Goal: Transaction & Acquisition: Download file/media

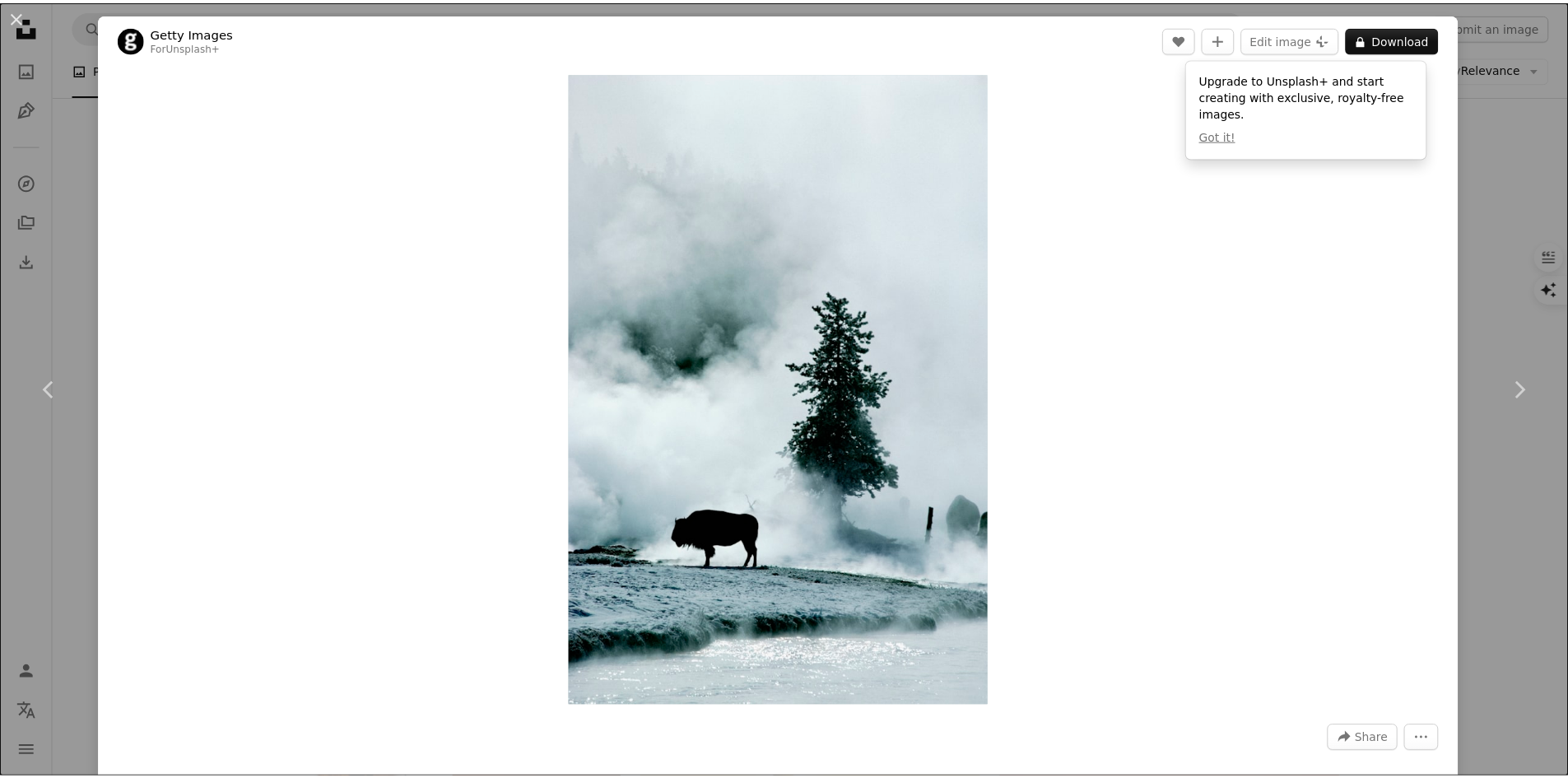
scroll to position [8151, 0]
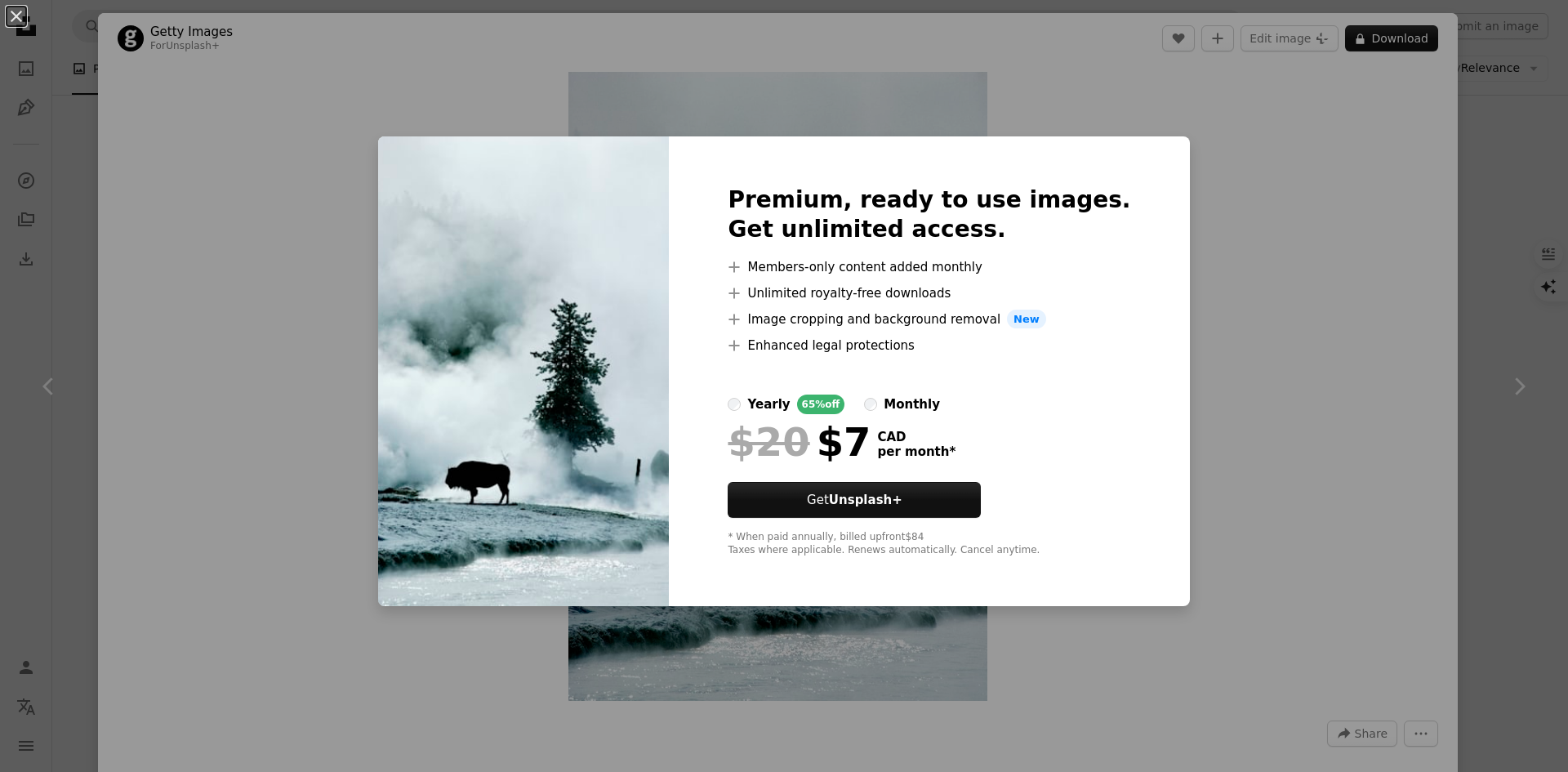
click at [246, 93] on div "An X shape Premium, ready to use images. Get unlimited access. A plus sign Memb…" at bounding box center [784, 386] width 1568 height 772
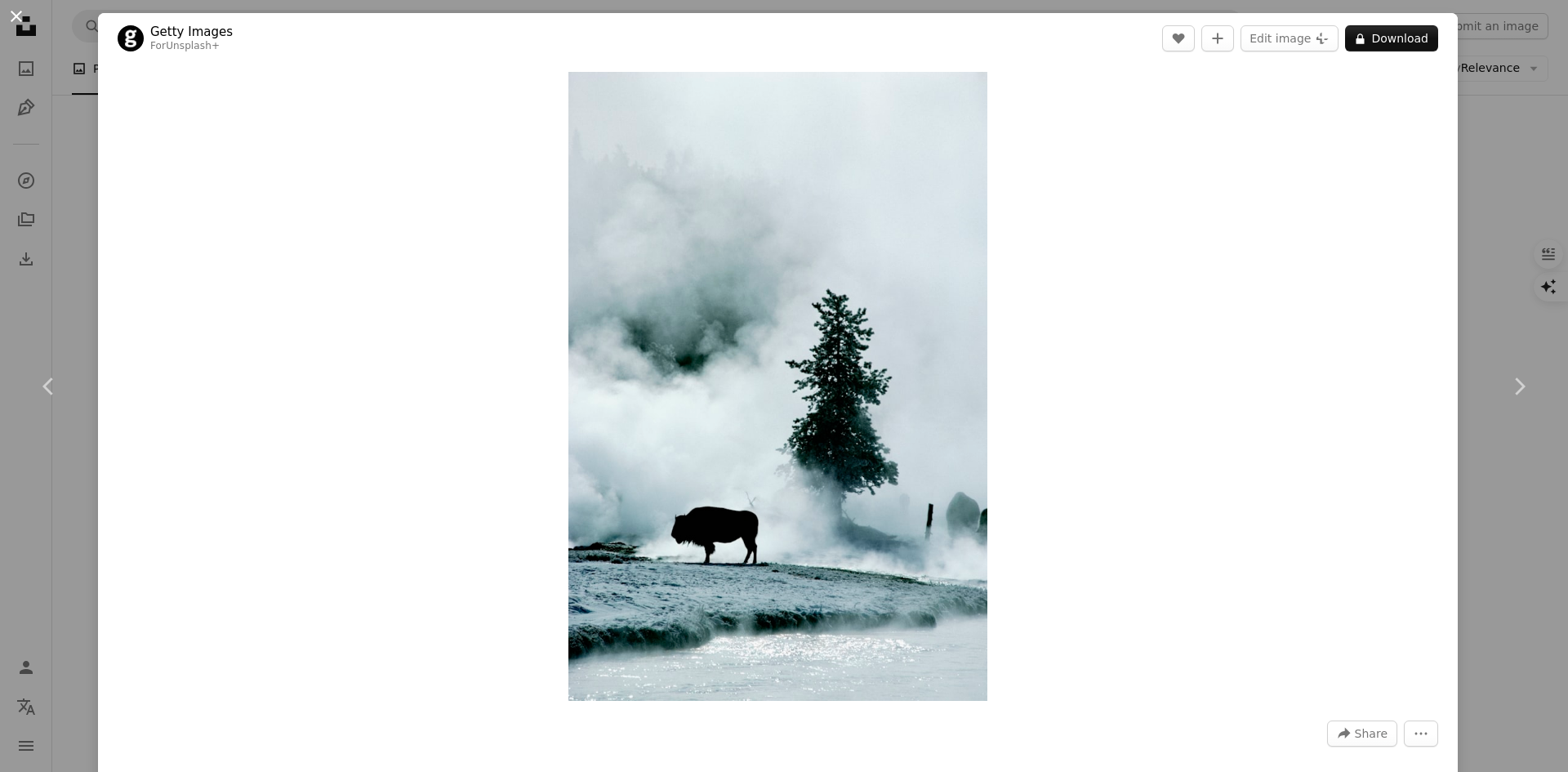
click at [18, 17] on button "An X shape" at bounding box center [16, 16] width 20 height 20
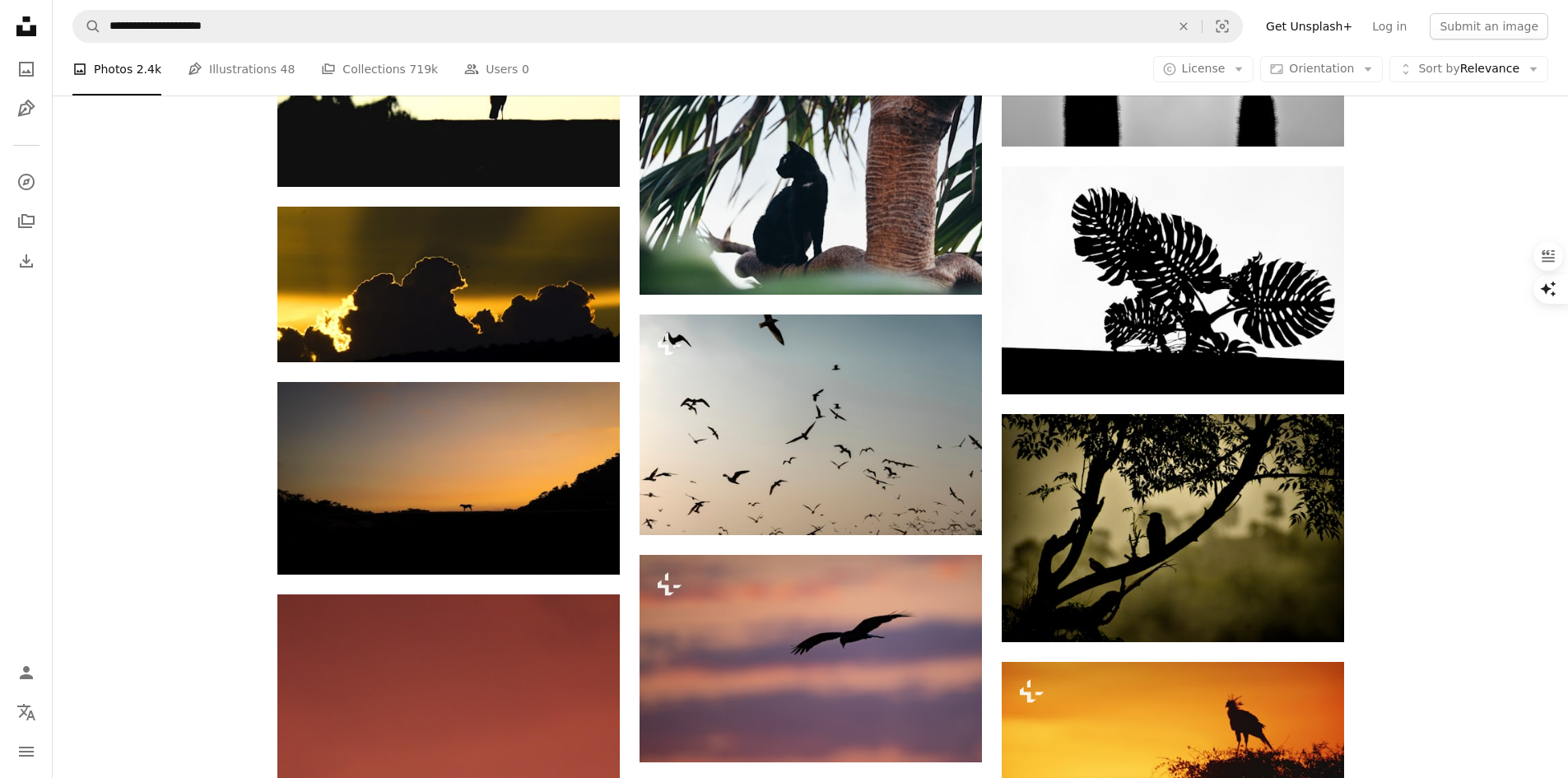
scroll to position [10292, 0]
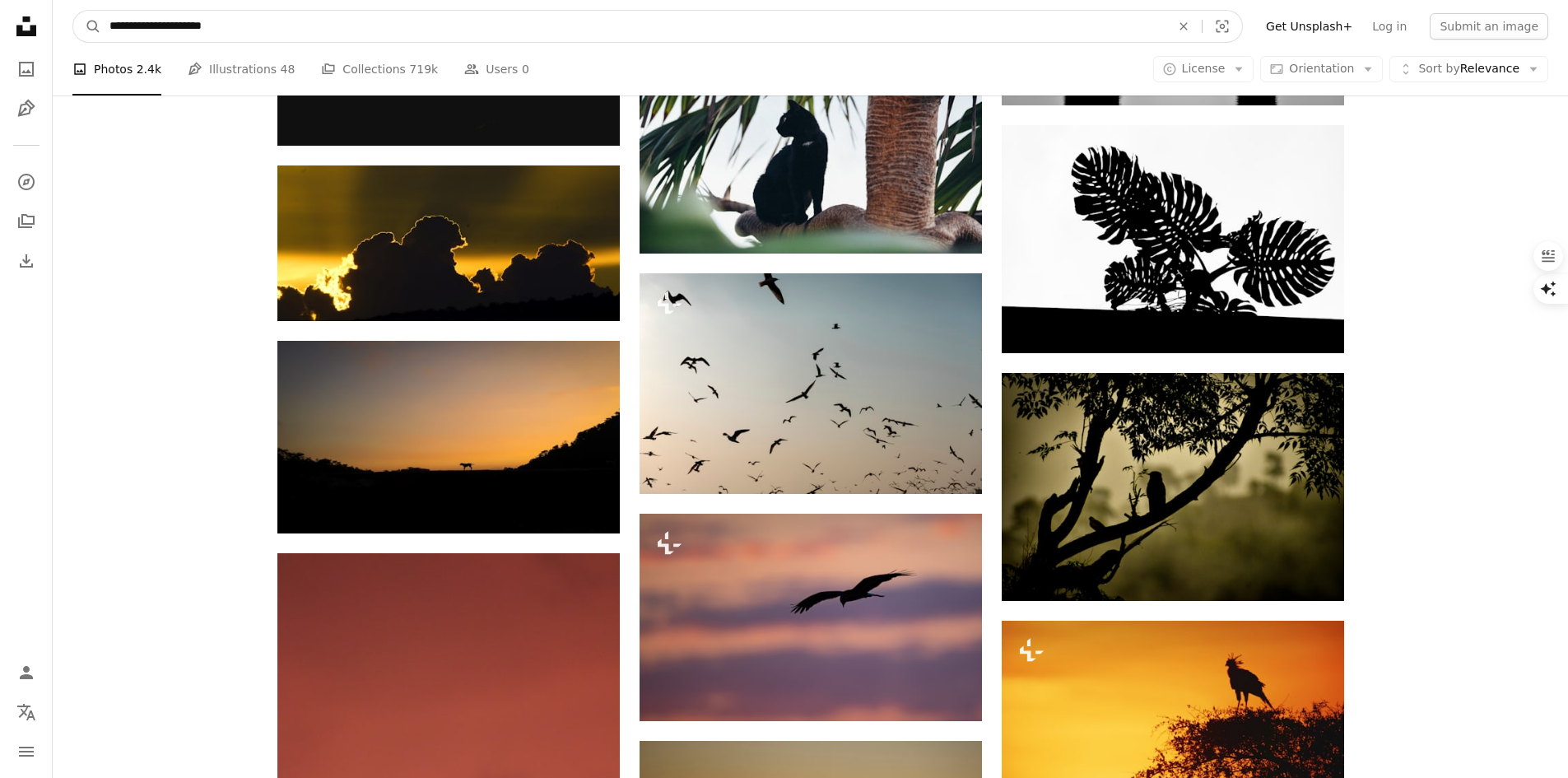
drag, startPoint x: 170, startPoint y: 24, endPoint x: 71, endPoint y: 20, distance: 99.1
click at [71, 20] on nav "**********" at bounding box center [810, 26] width 1515 height 53
type input "**********"
click at [73, 11] on button "A magnifying glass" at bounding box center [87, 26] width 28 height 32
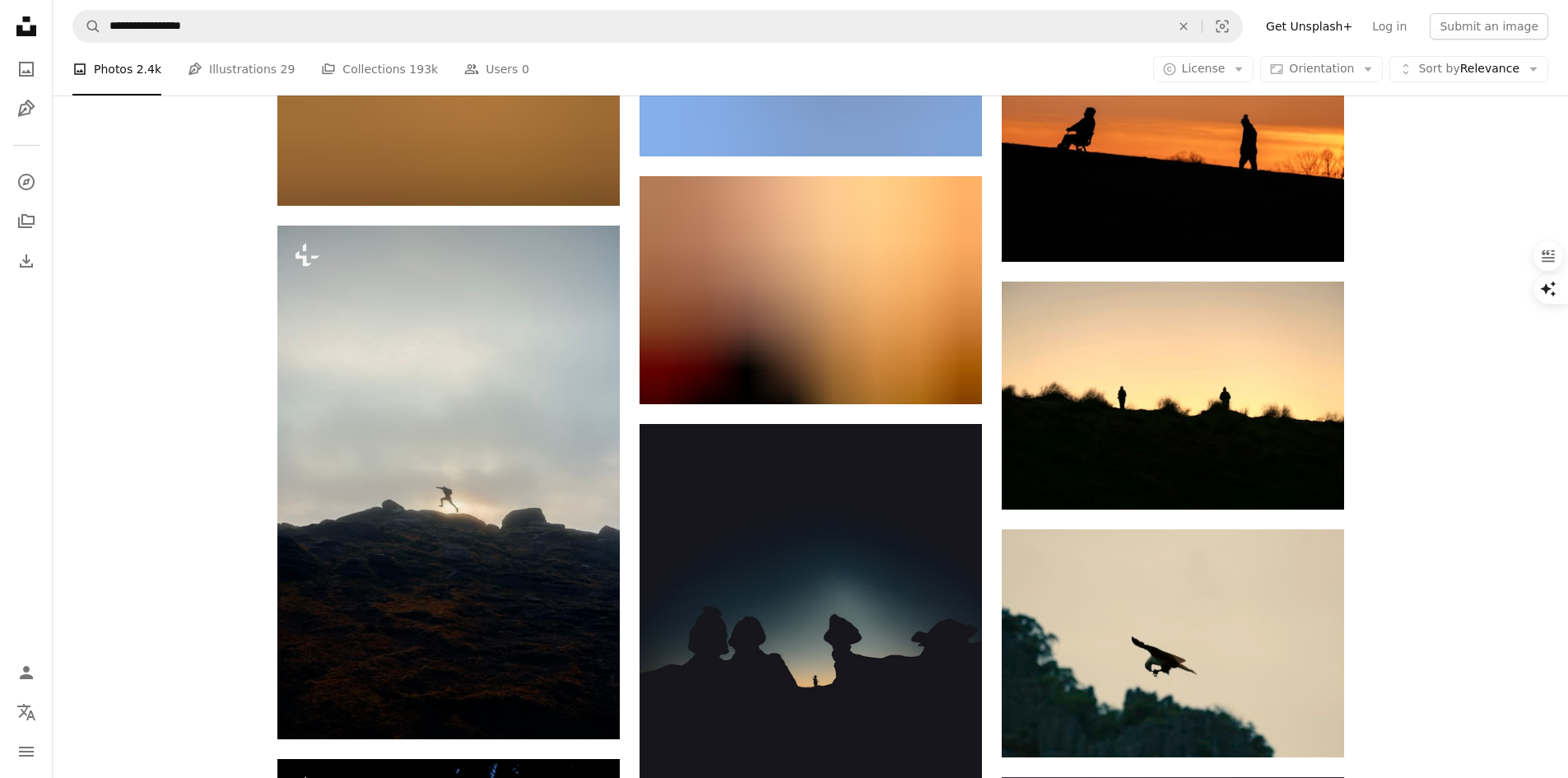
scroll to position [906, 0]
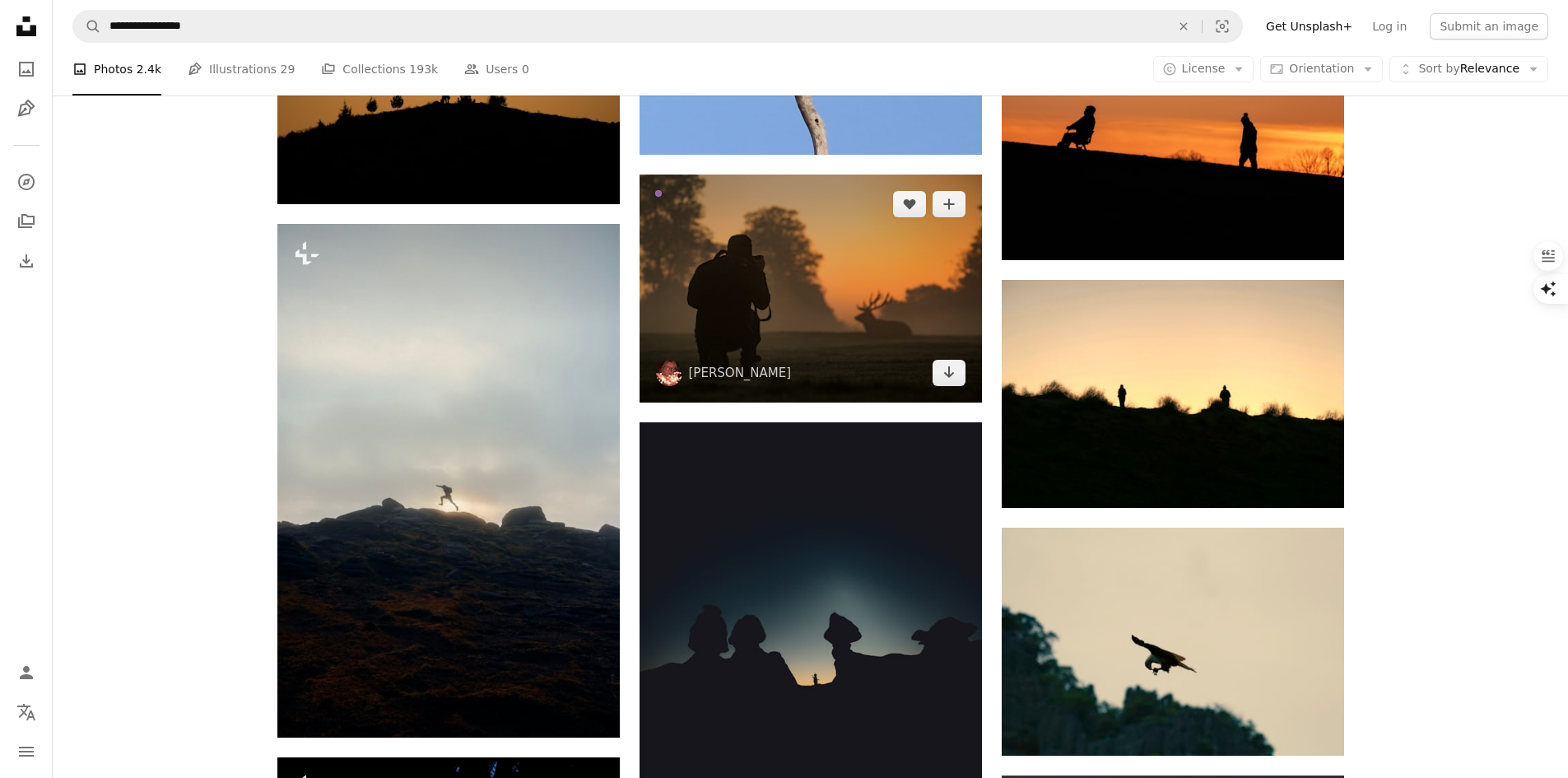
click at [734, 318] on img at bounding box center [811, 288] width 343 height 229
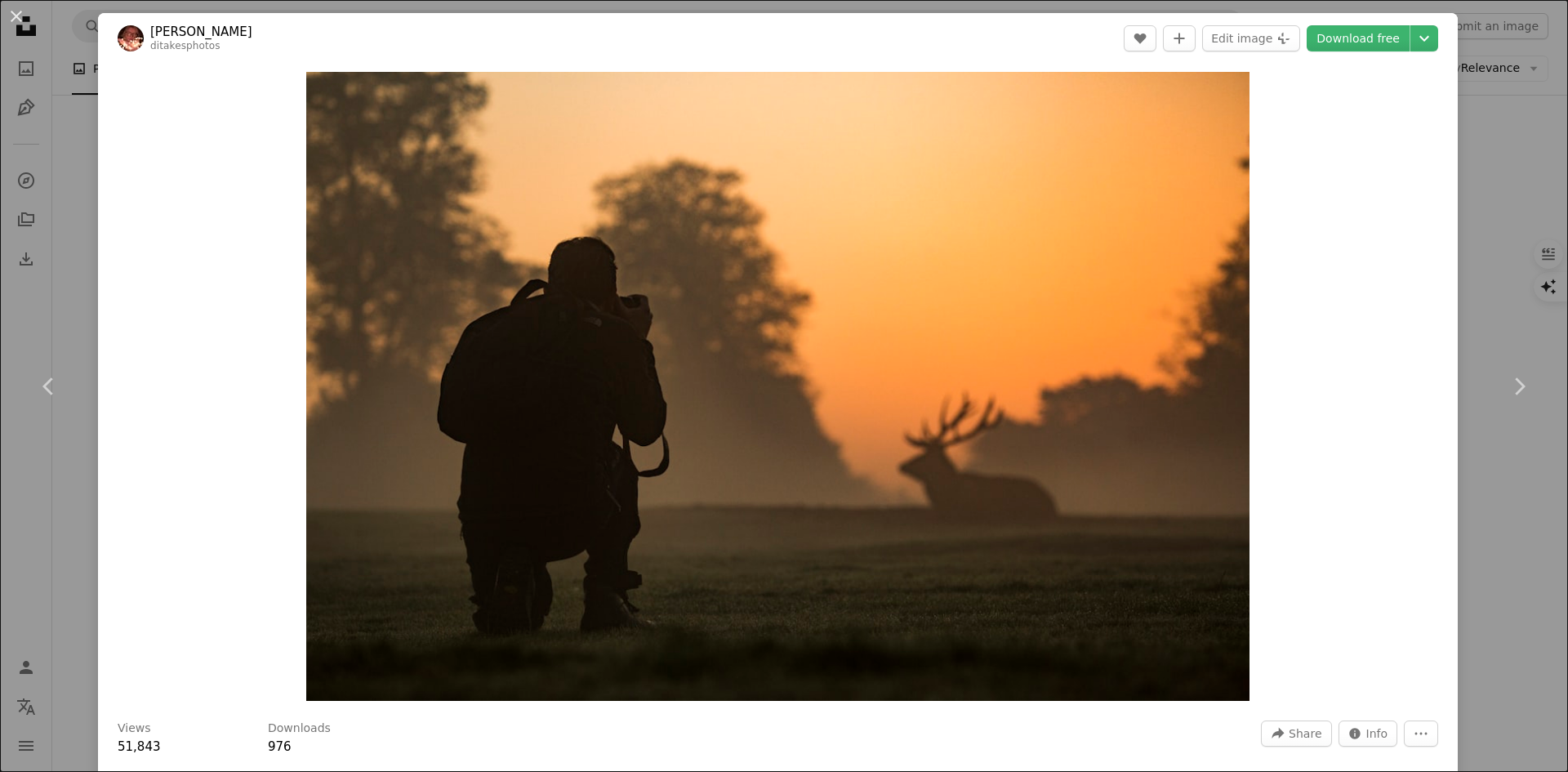
click at [1492, 168] on div "An X shape Chevron left Chevron right [PERSON_NAME] ditakesphotos A heart A plu…" at bounding box center [784, 386] width 1568 height 772
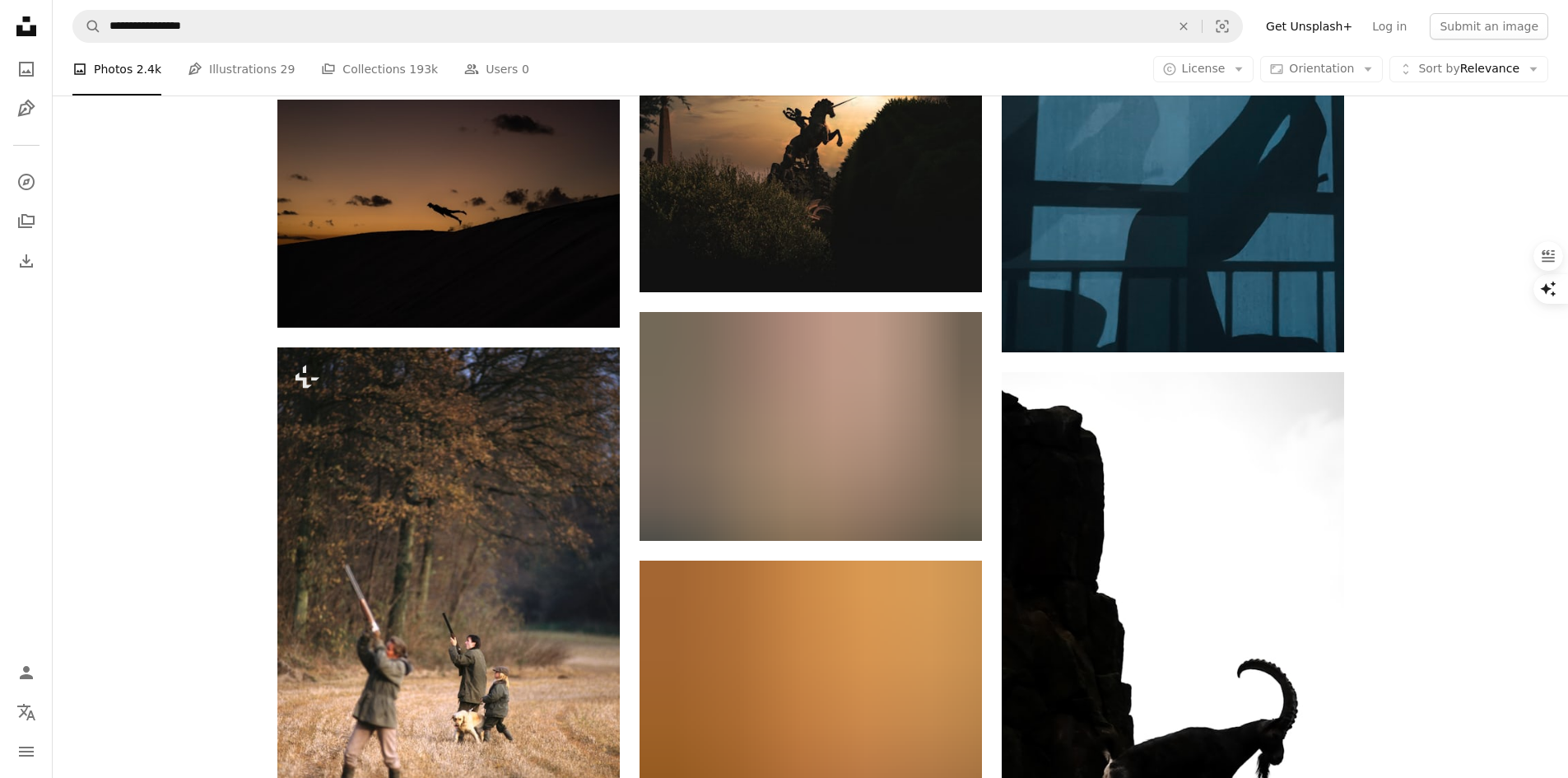
scroll to position [4446, 0]
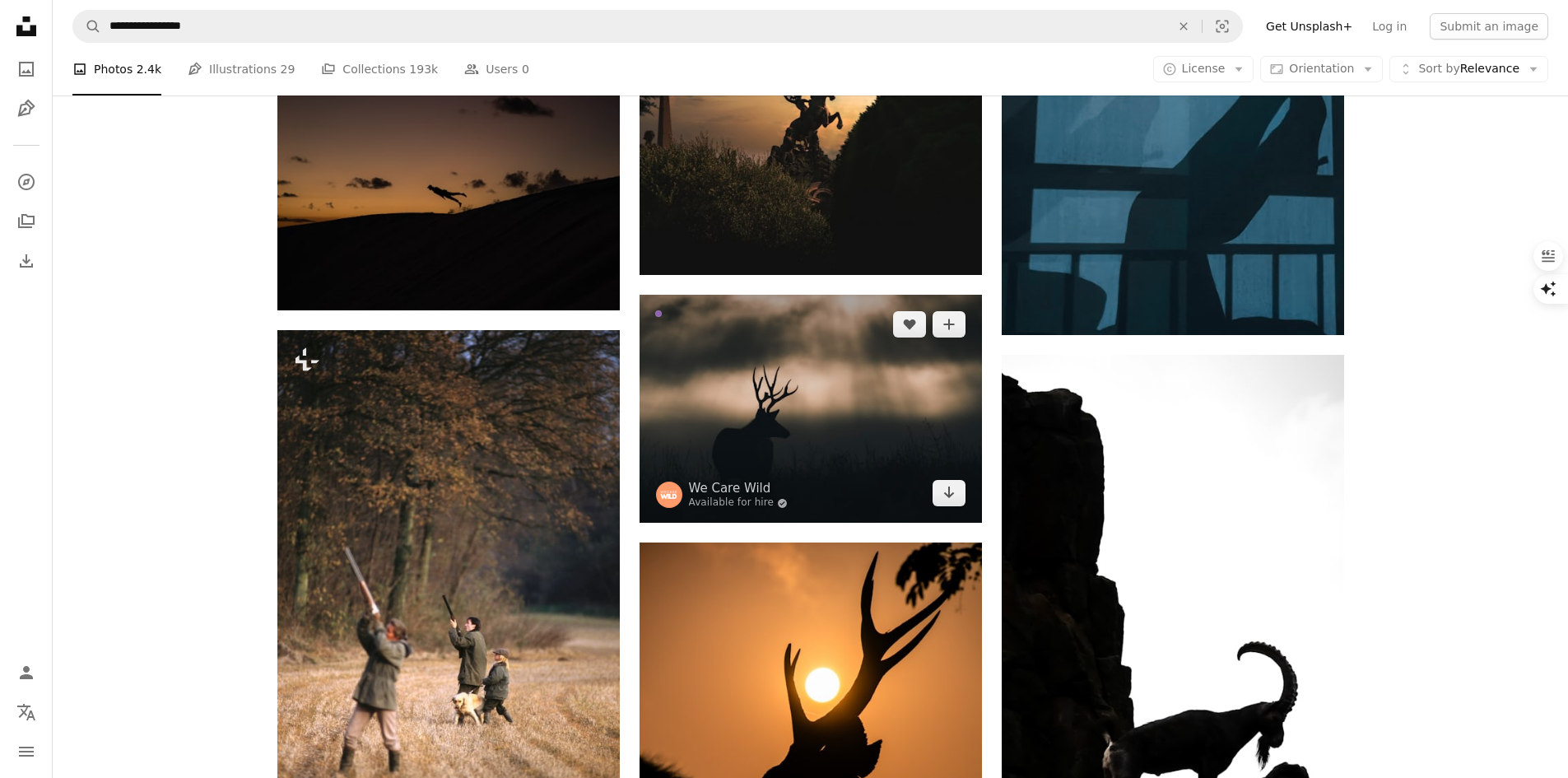
click at [846, 403] on img at bounding box center [811, 409] width 343 height 229
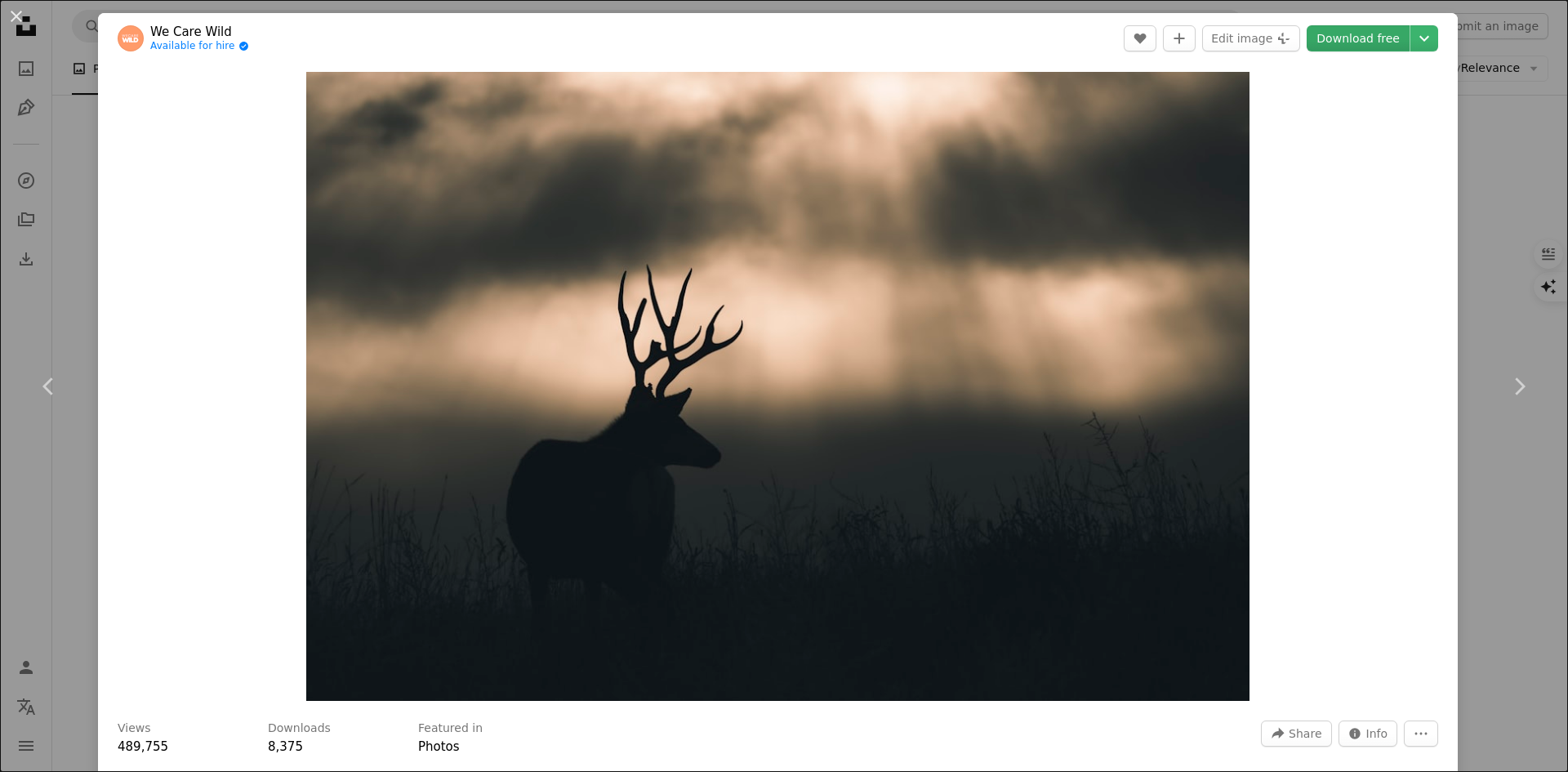
click at [1350, 40] on link "Download free" at bounding box center [1358, 38] width 103 height 26
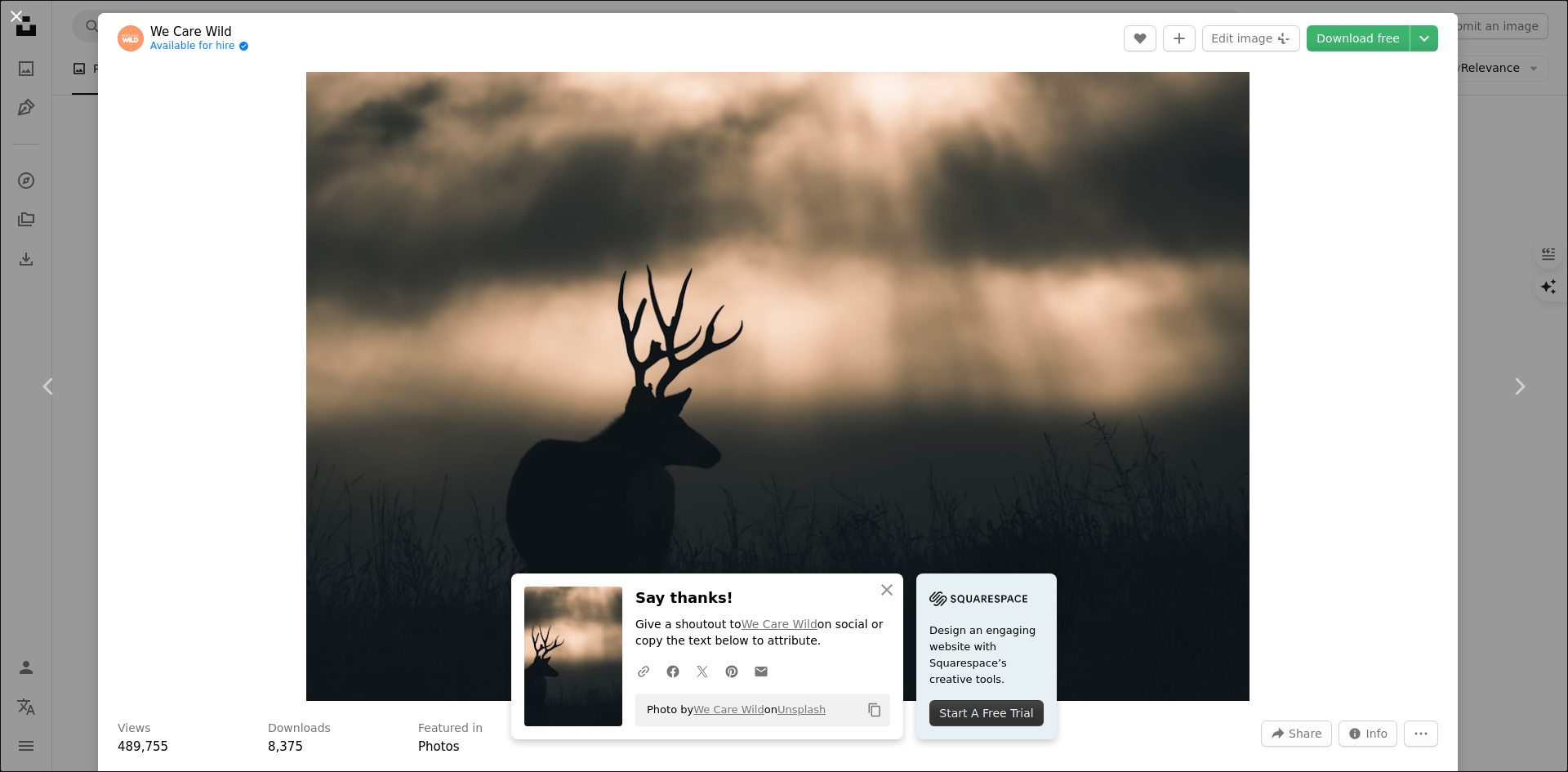
click at [21, 11] on button "An X shape" at bounding box center [16, 16] width 20 height 20
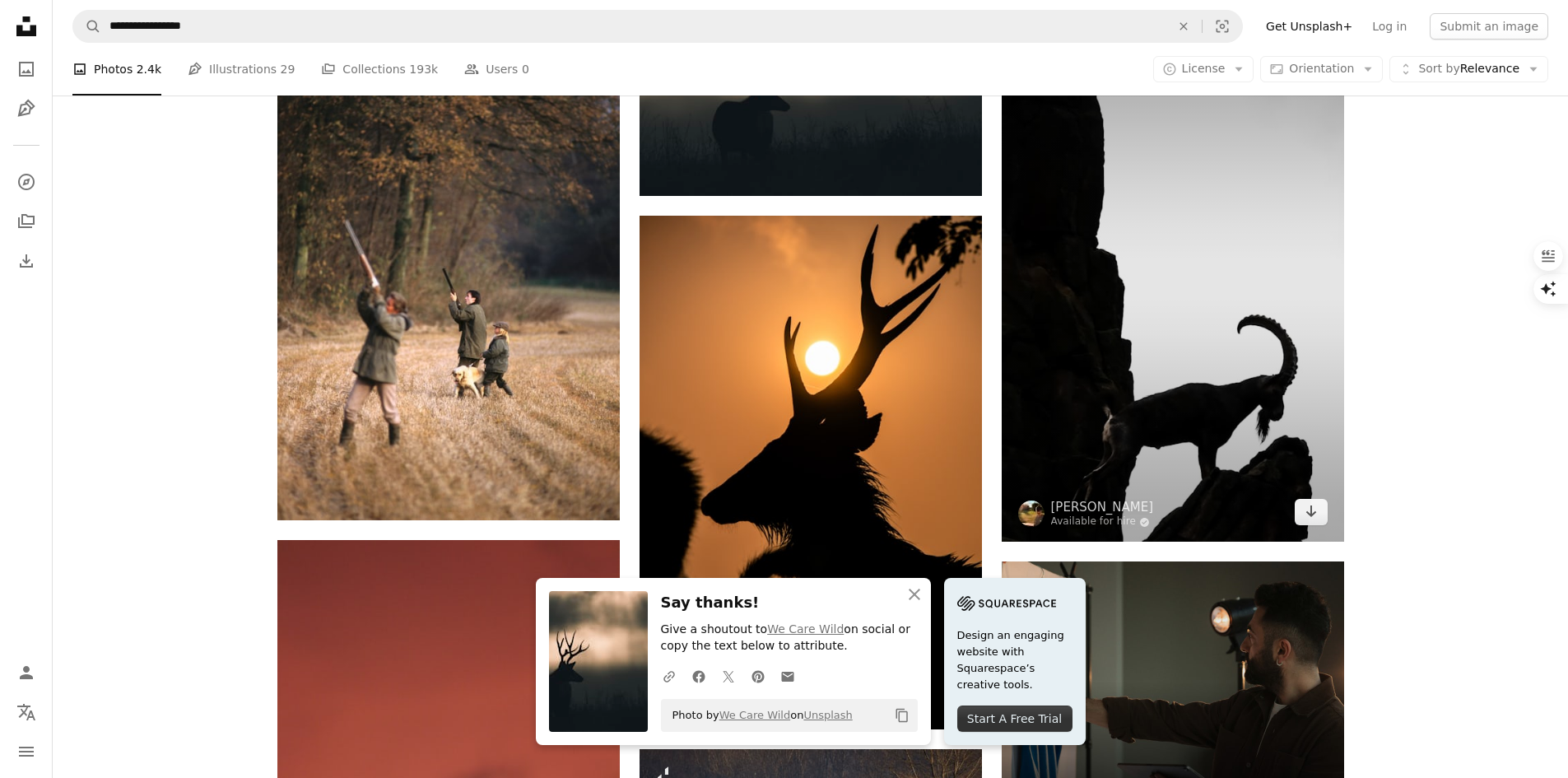
scroll to position [4775, 0]
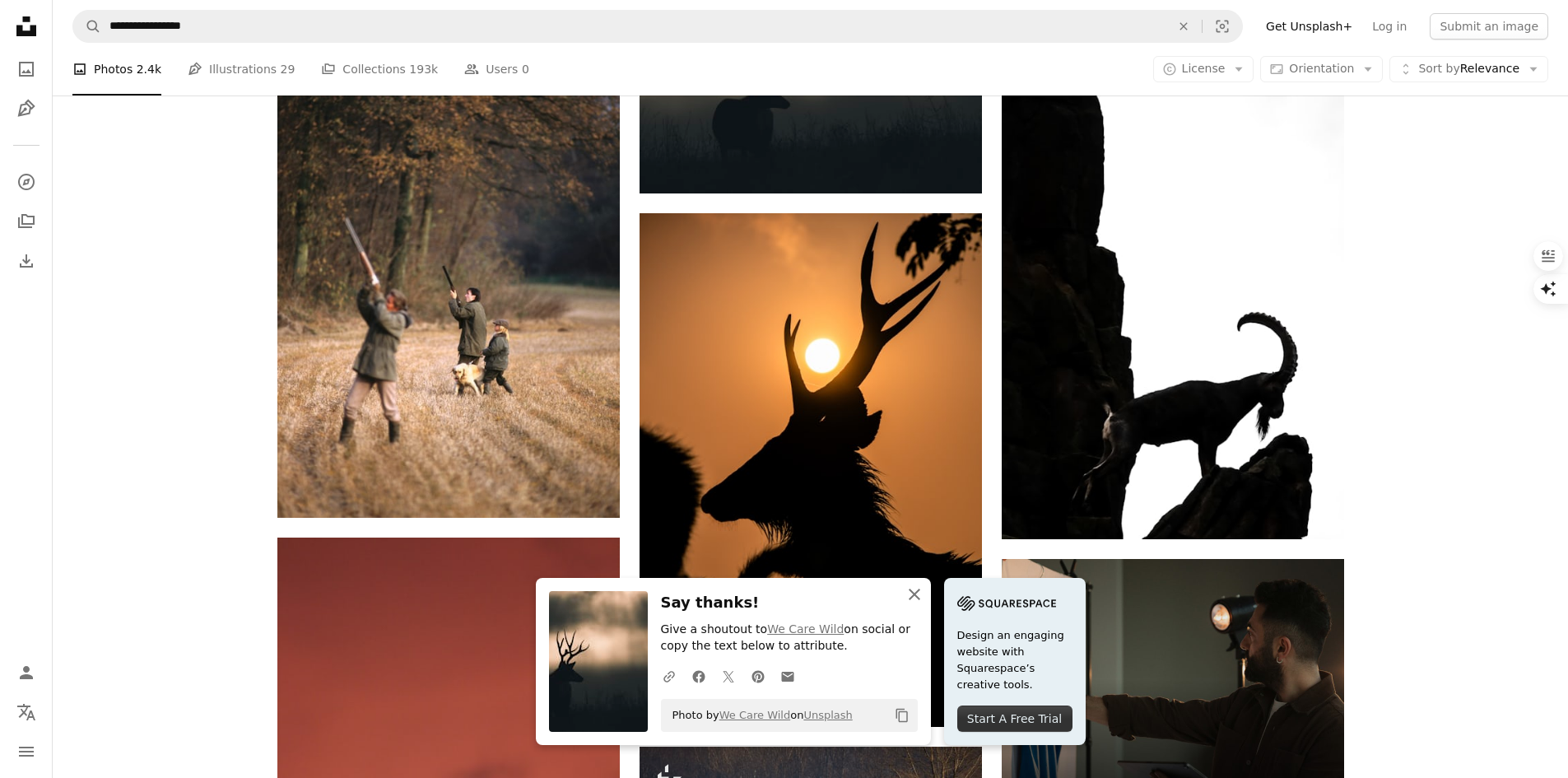
click at [907, 595] on icon "An X shape" at bounding box center [915, 595] width 20 height 20
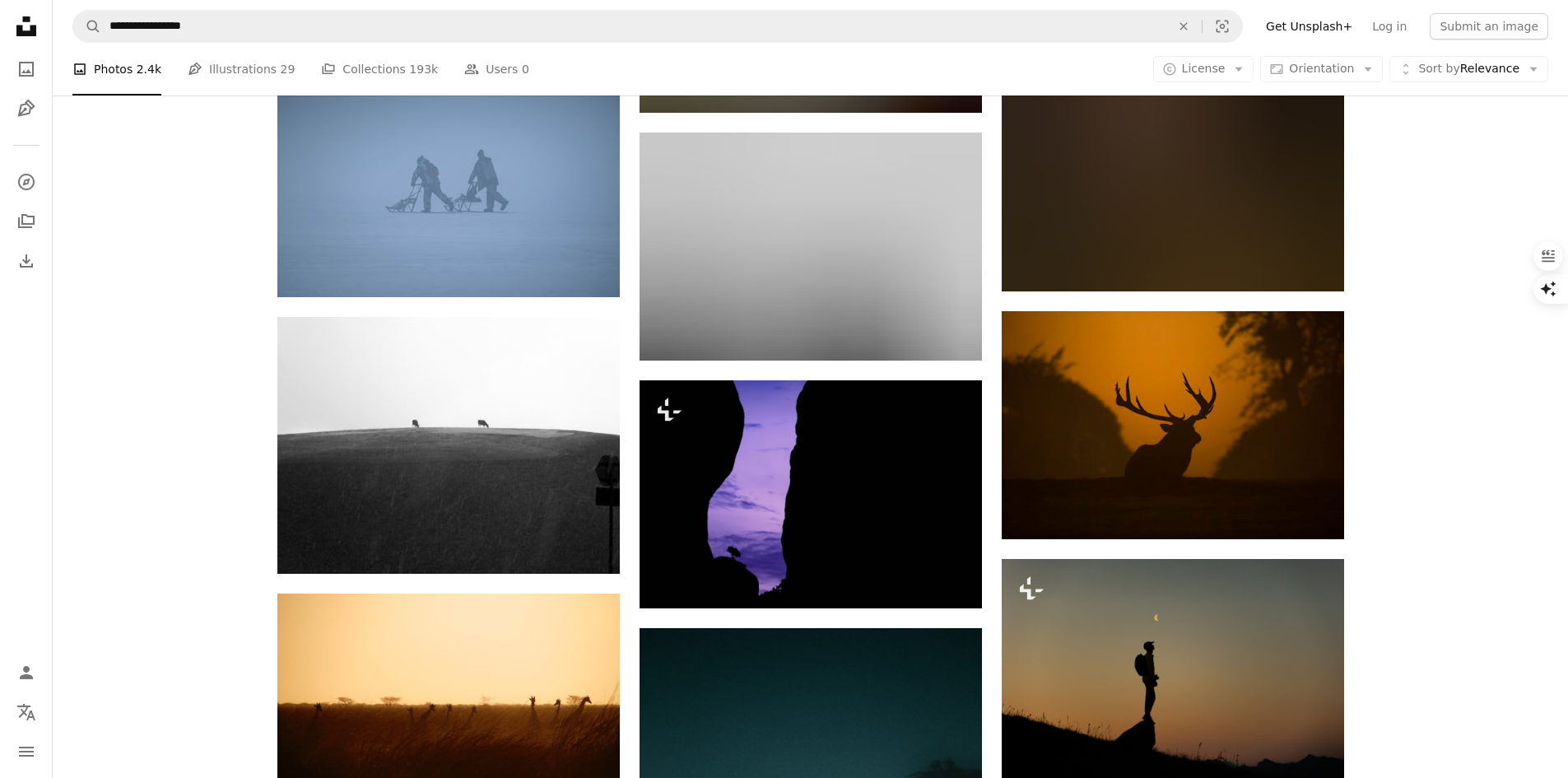
scroll to position [9880, 0]
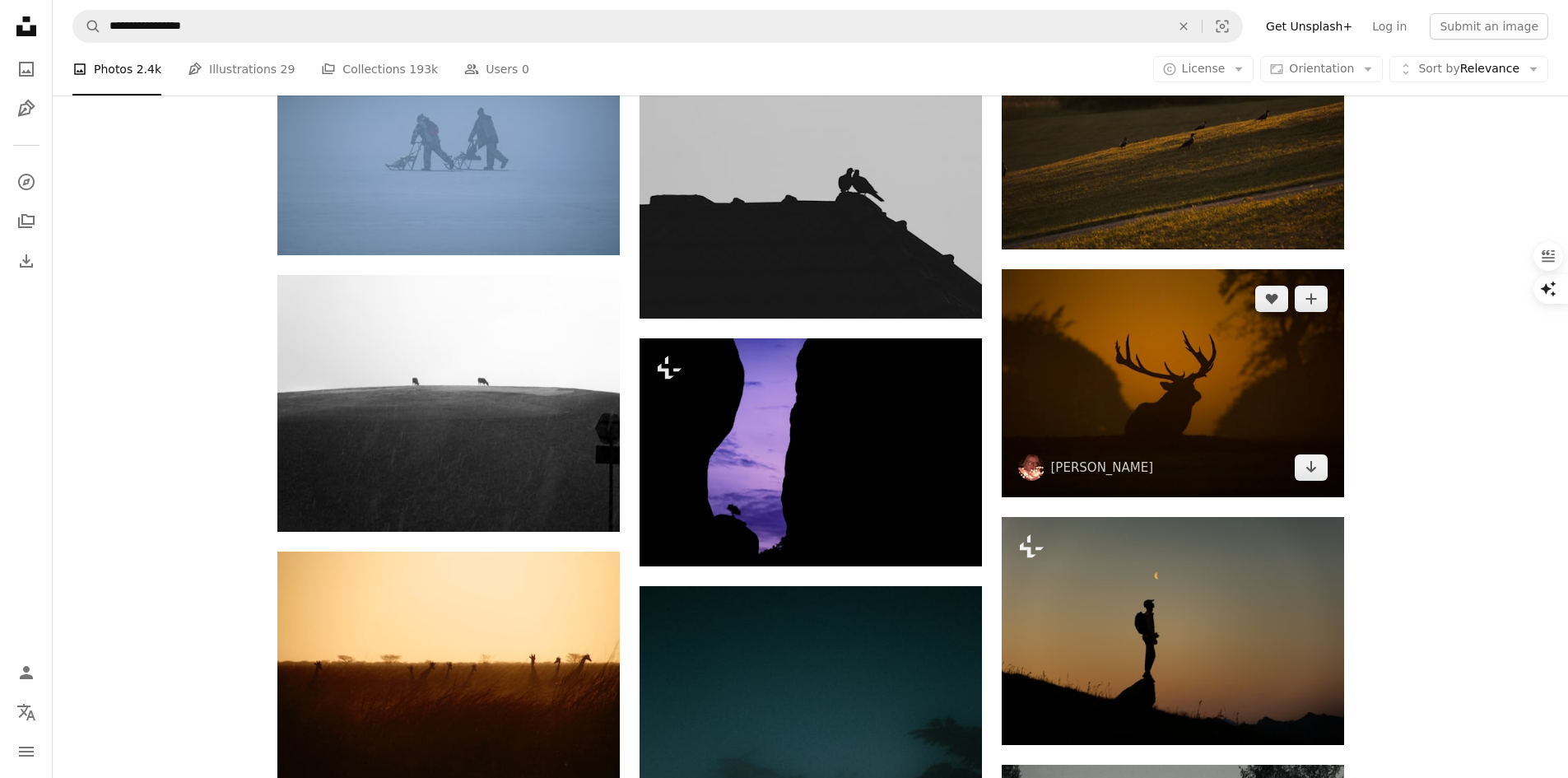
click at [1132, 375] on img at bounding box center [1173, 384] width 343 height 229
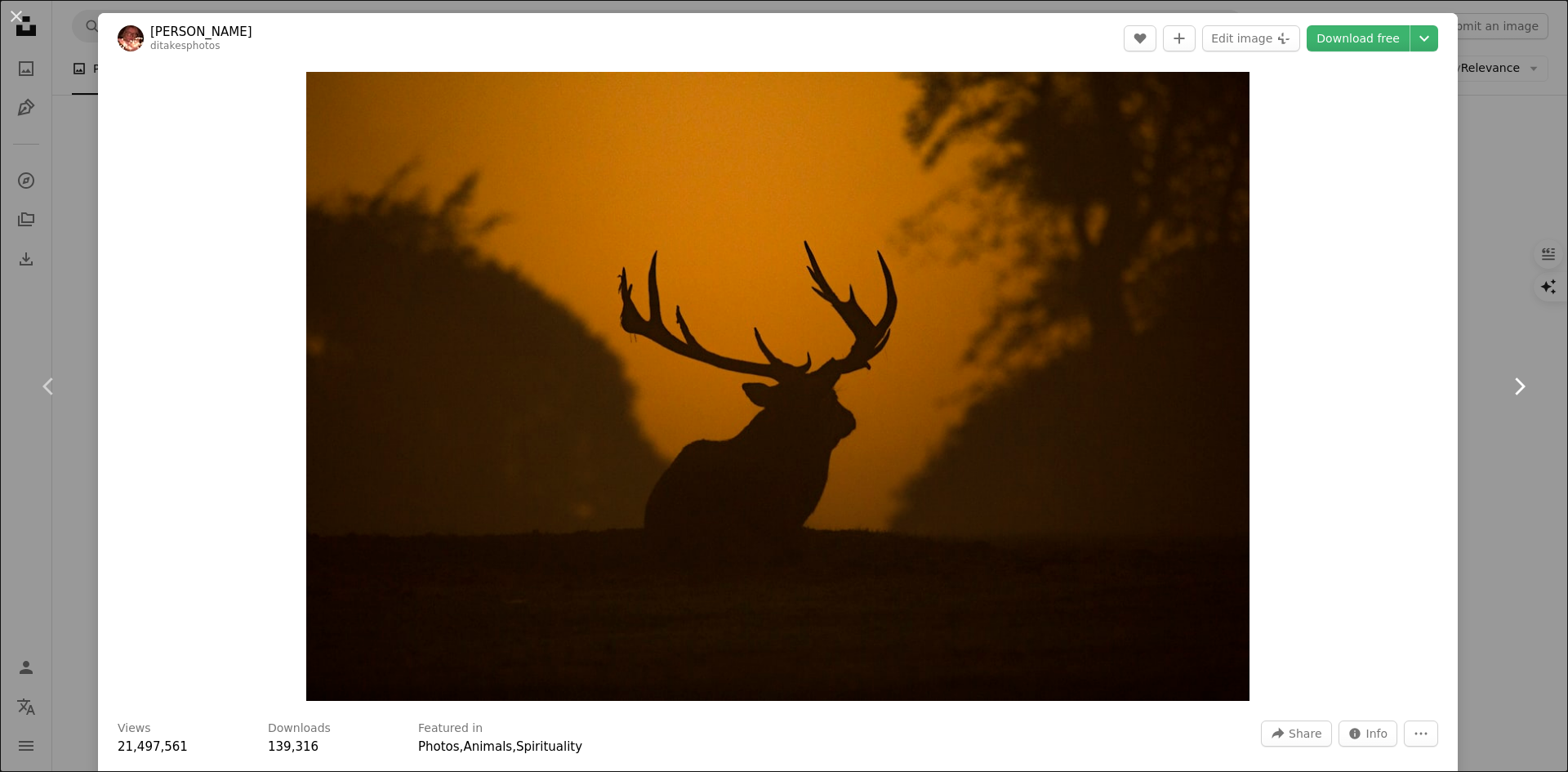
click at [1482, 318] on link "Chevron right" at bounding box center [1519, 386] width 98 height 157
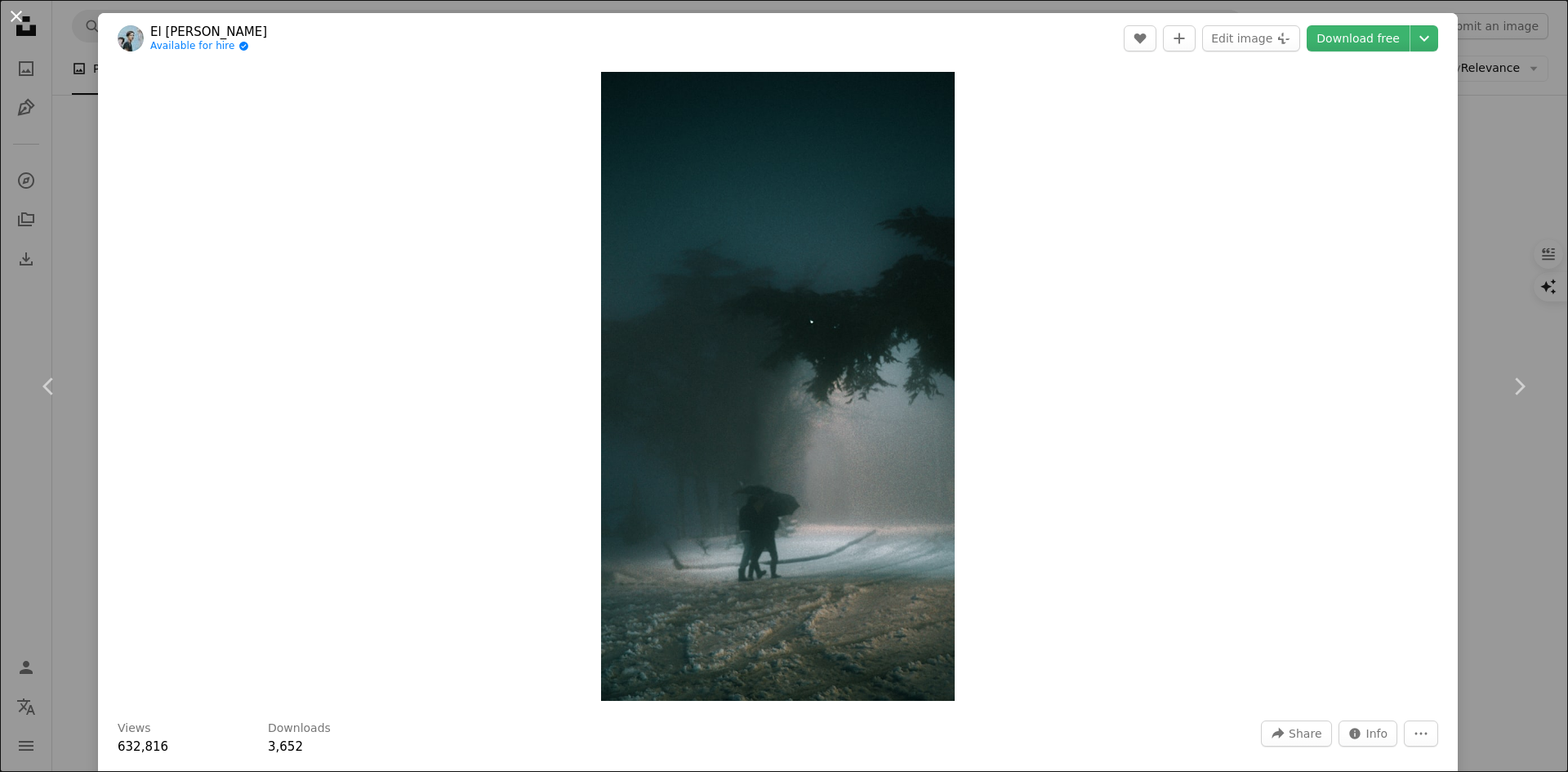
click at [20, 17] on button "An X shape" at bounding box center [16, 16] width 20 height 20
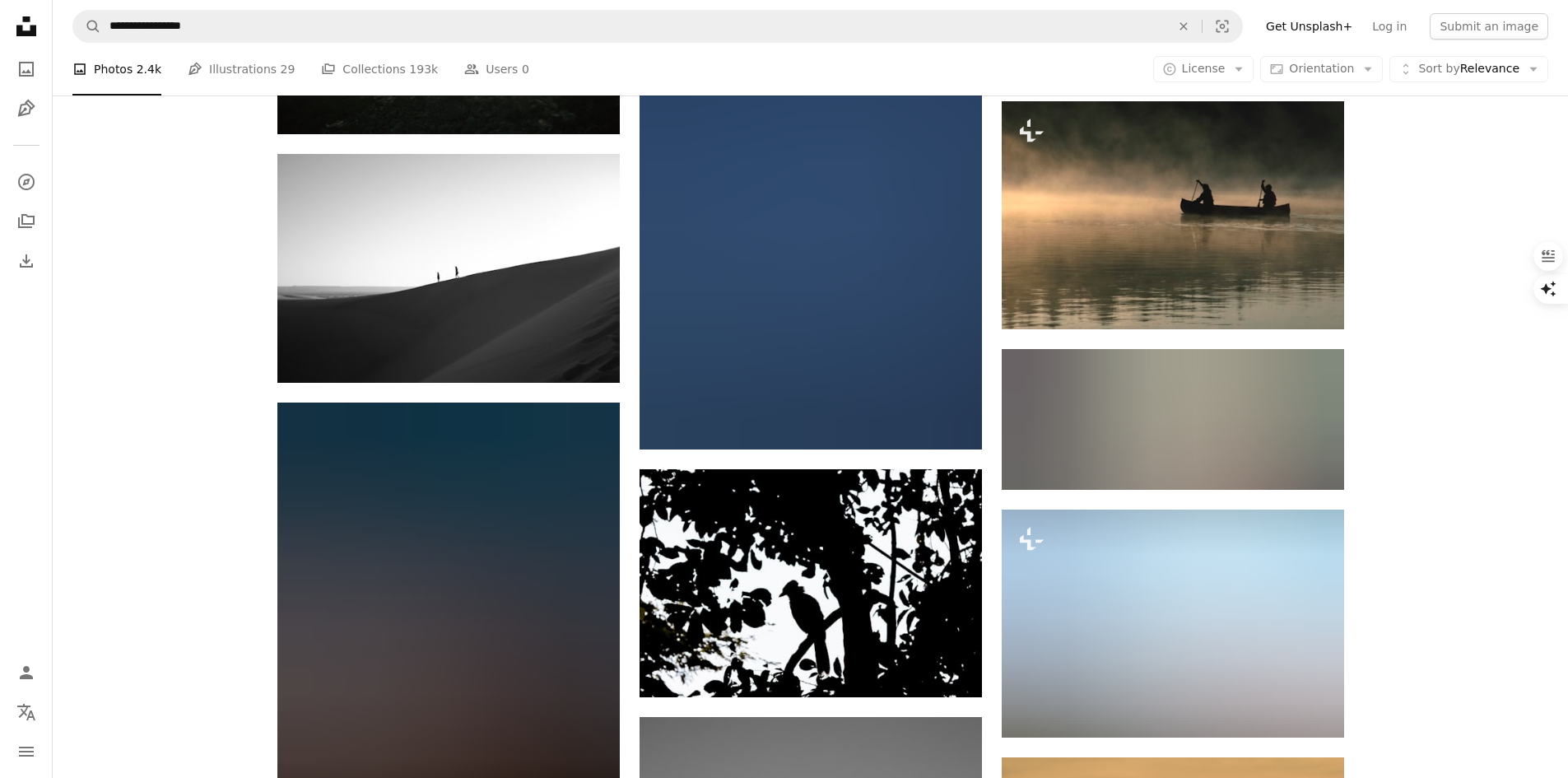
scroll to position [30217, 0]
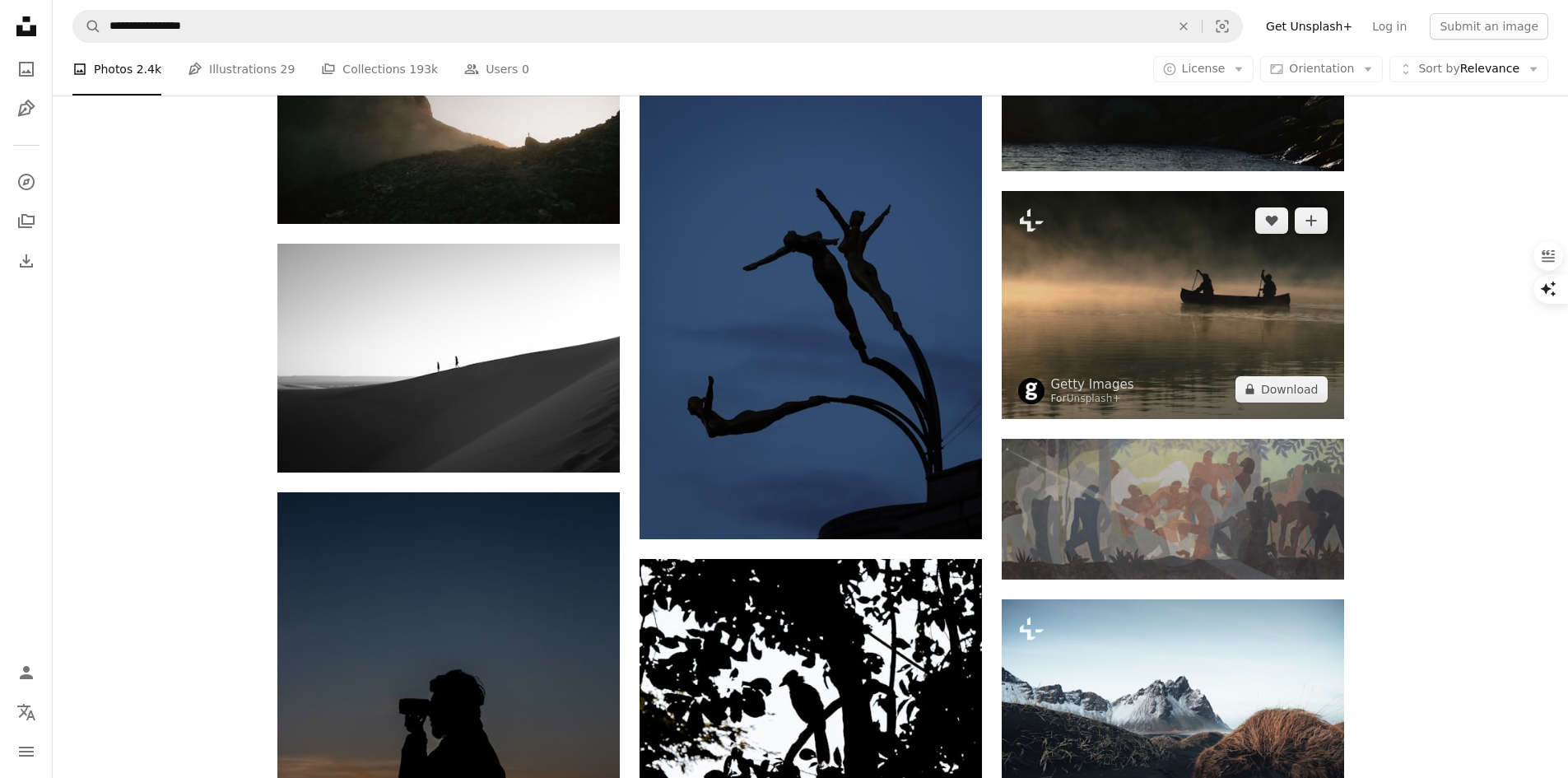
click at [1214, 316] on img at bounding box center [1173, 306] width 343 height 229
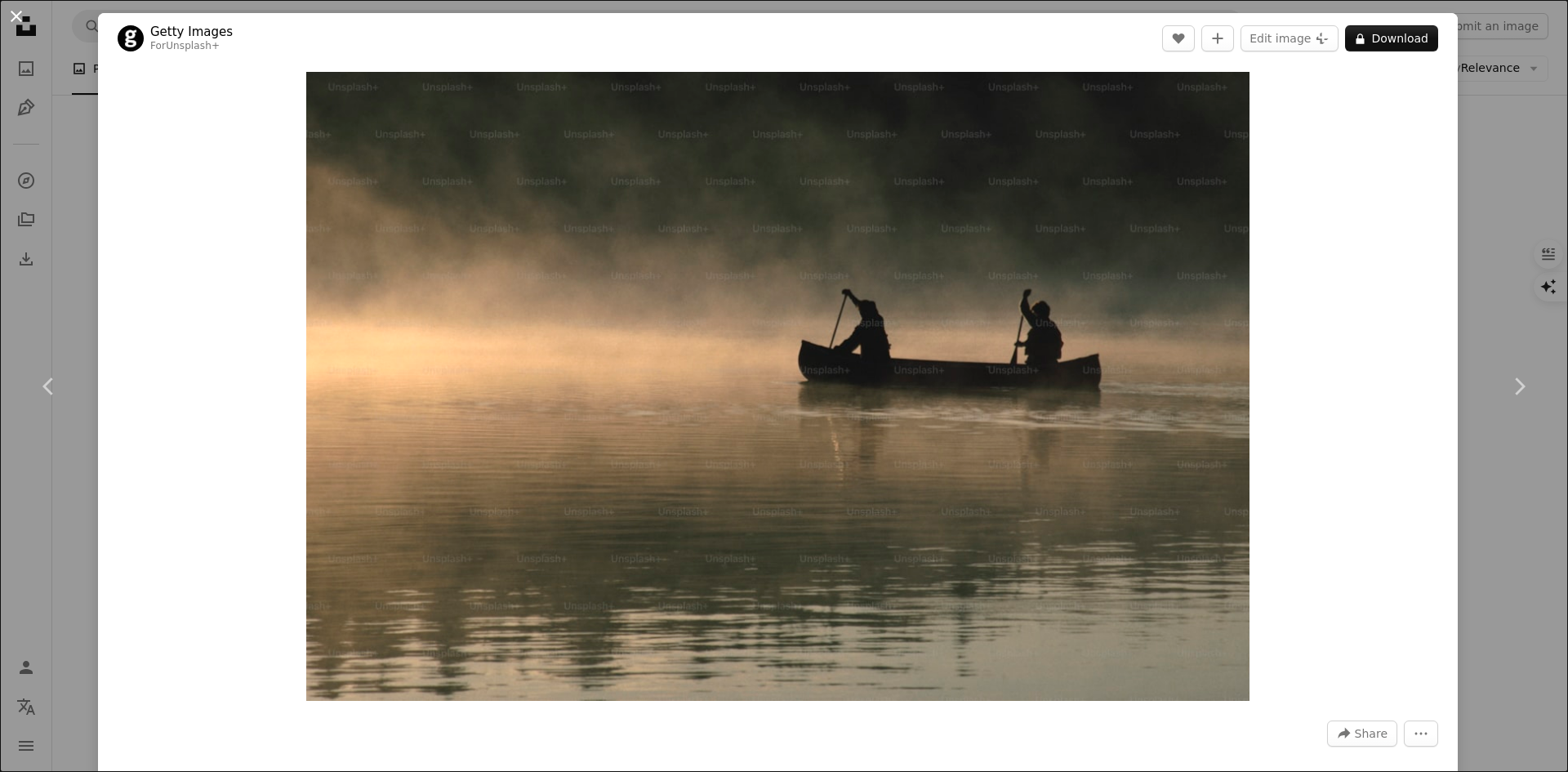
click at [22, 21] on button "An X shape" at bounding box center [16, 16] width 20 height 20
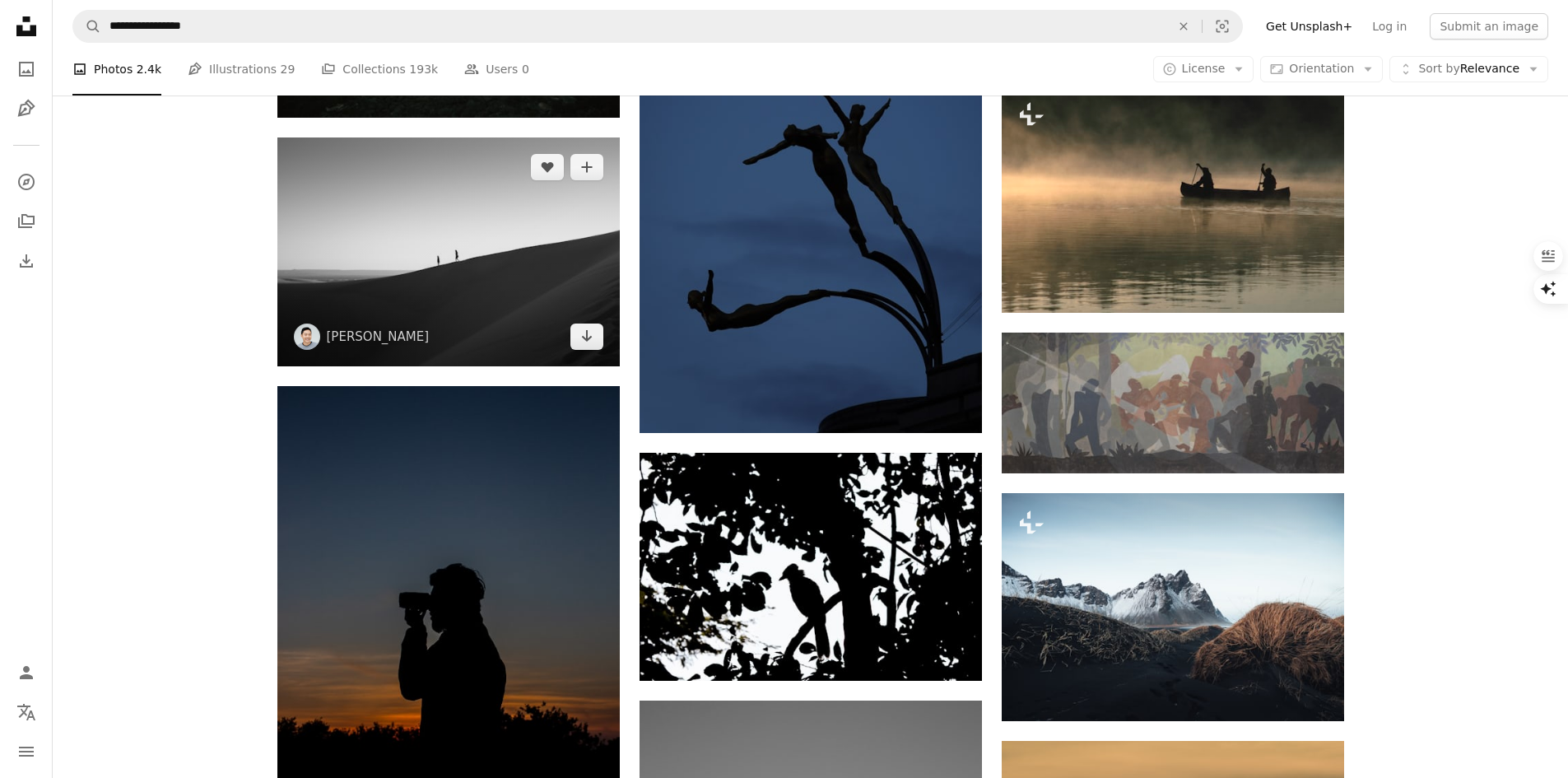
scroll to position [30546, 0]
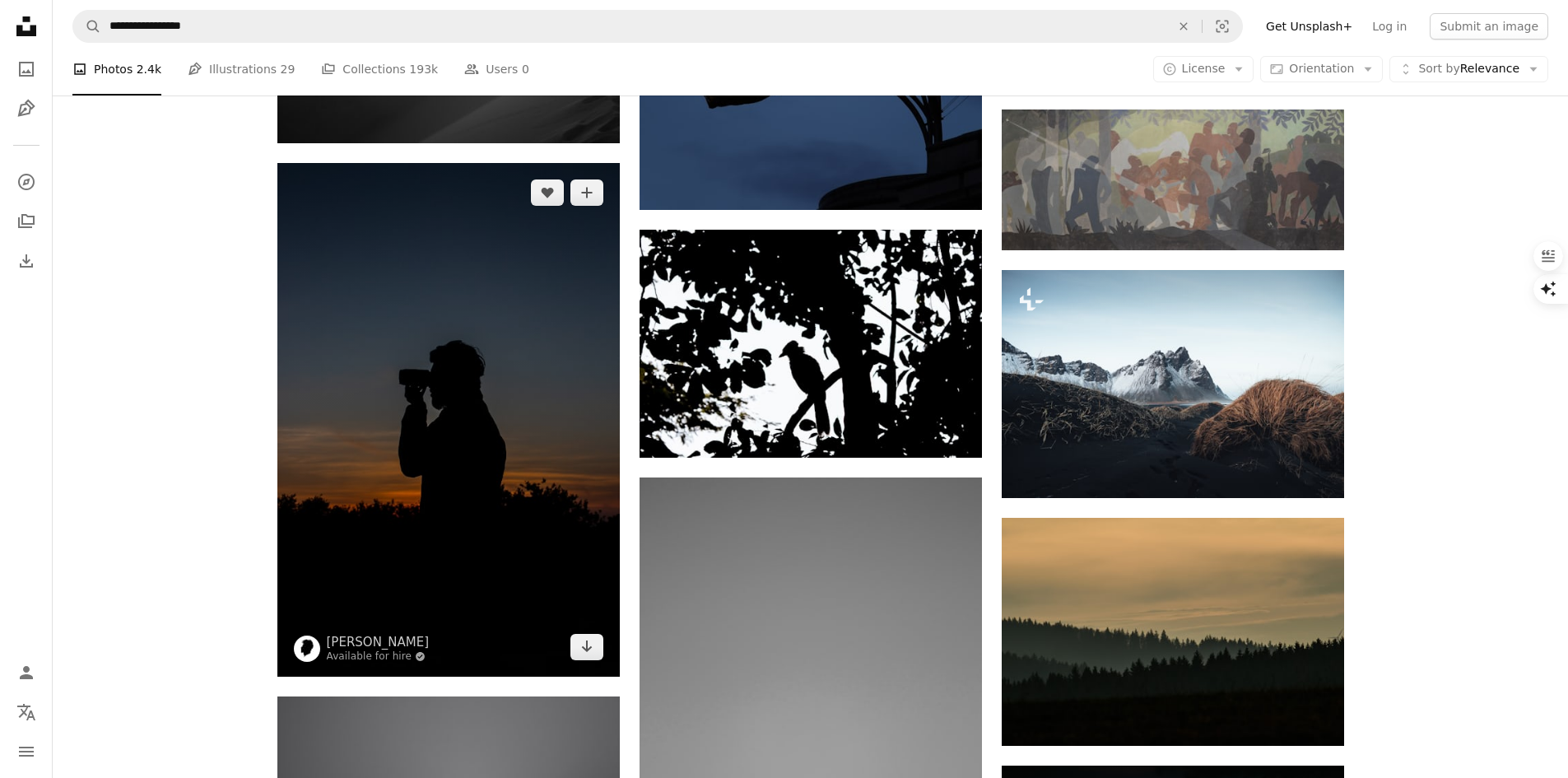
click at [523, 318] on img at bounding box center [449, 420] width 343 height 514
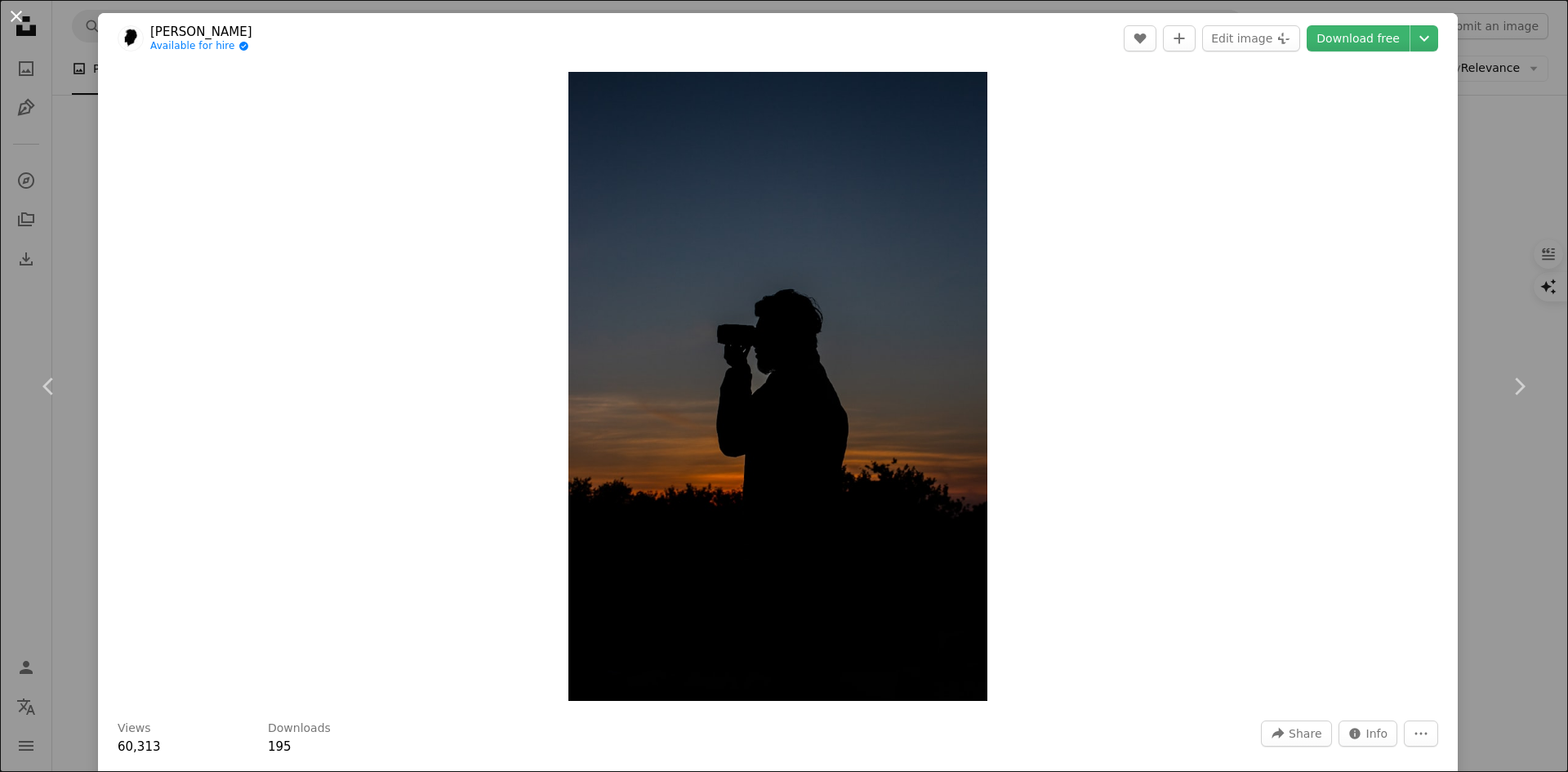
click at [11, 12] on button "An X shape" at bounding box center [16, 16] width 20 height 20
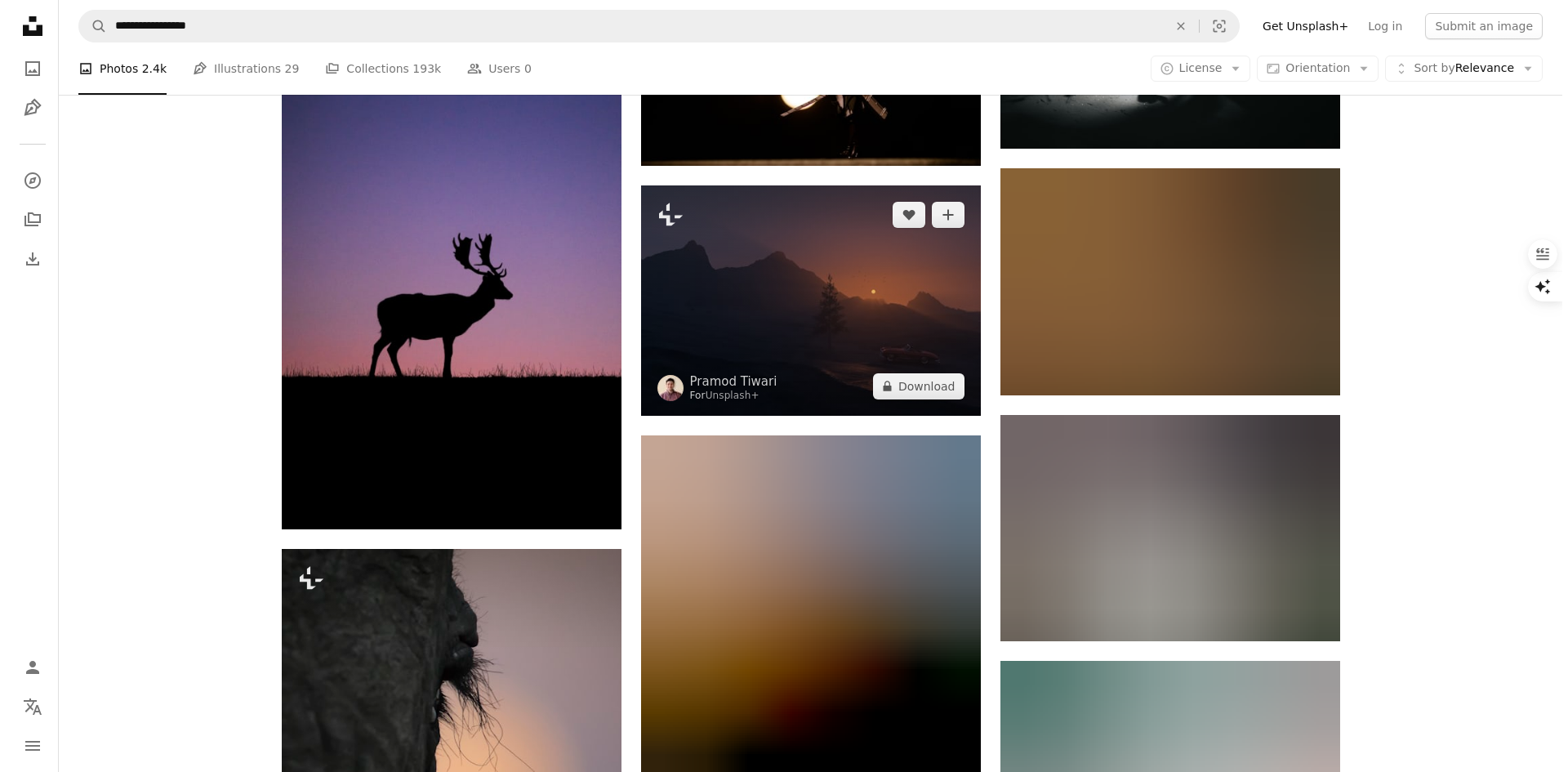
scroll to position [45017, 0]
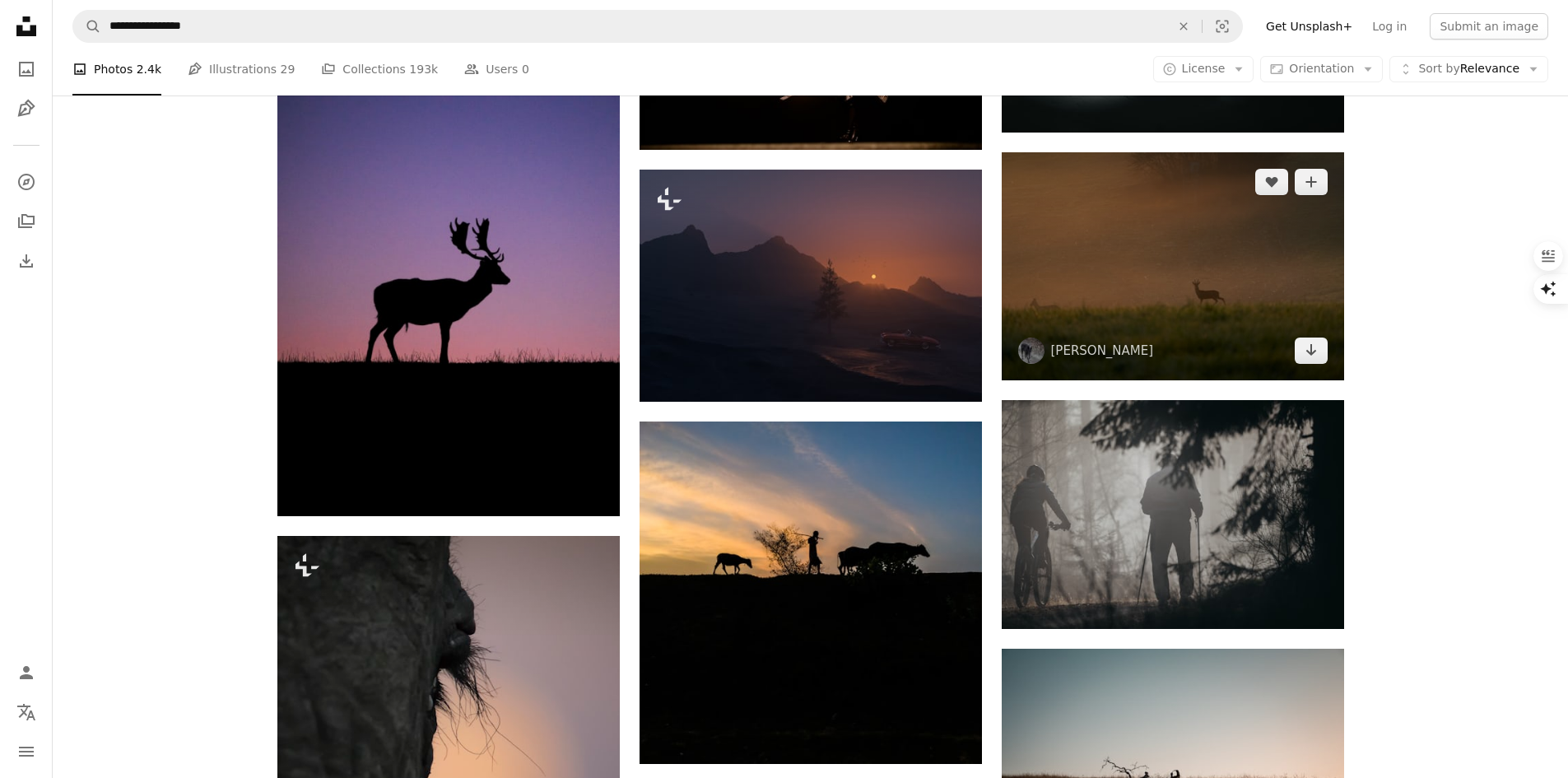
click at [1263, 246] on img at bounding box center [1173, 267] width 343 height 229
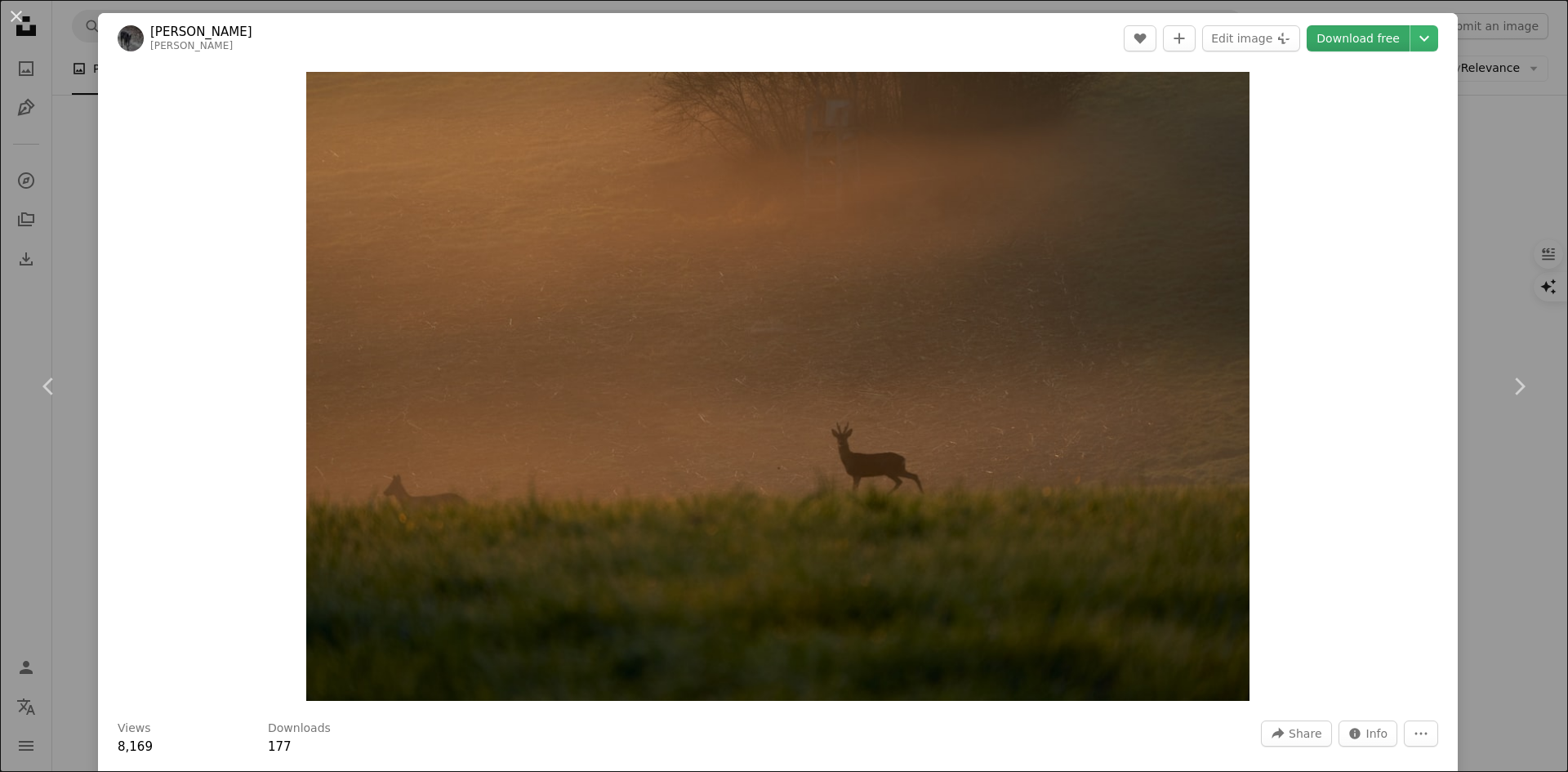
click at [1314, 37] on link "Download free" at bounding box center [1358, 38] width 103 height 26
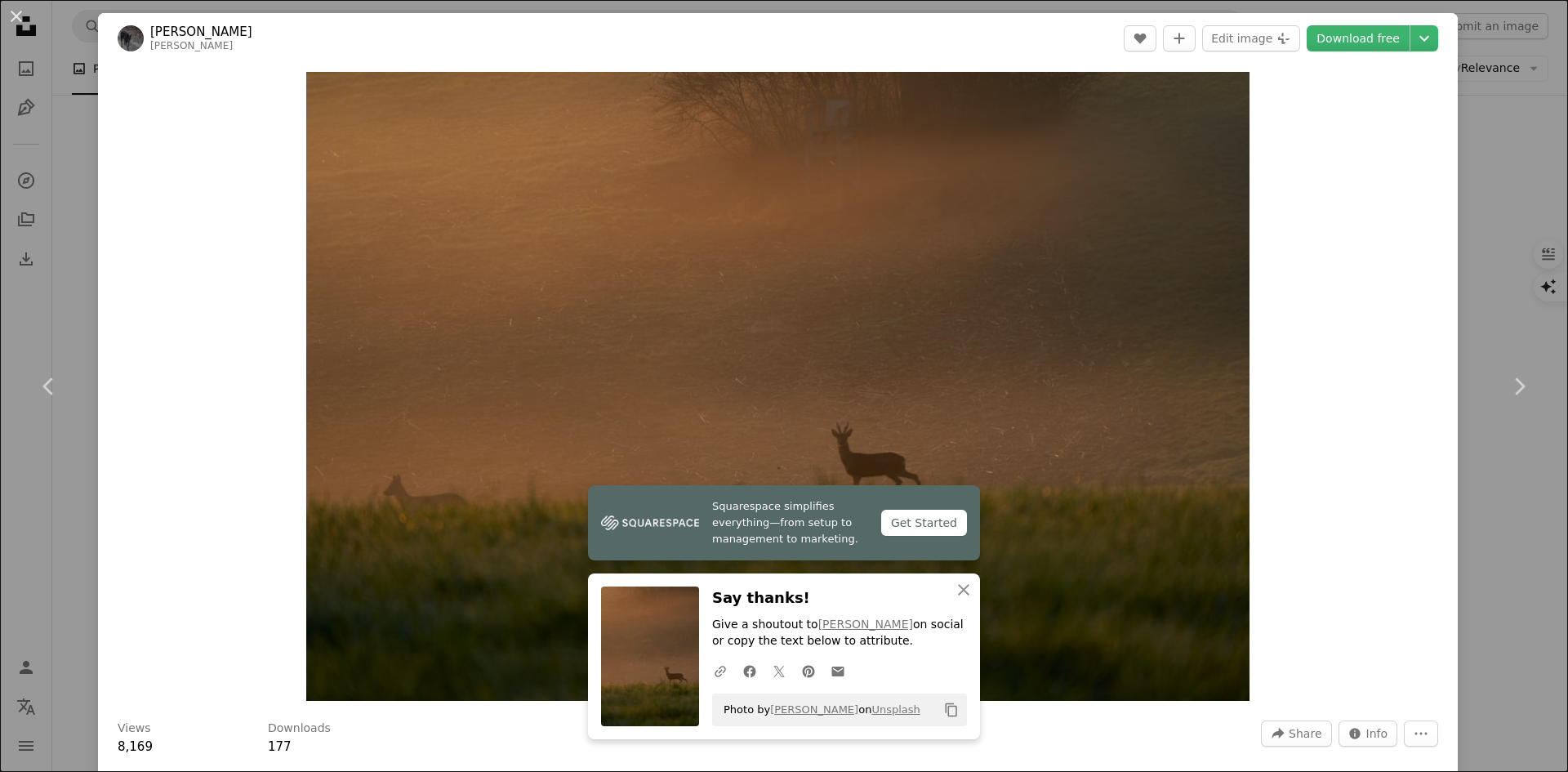
click at [1372, 217] on div "Zoom in" at bounding box center [778, 386] width 1360 height 645
click at [958, 587] on icon "An X shape" at bounding box center [964, 590] width 20 height 20
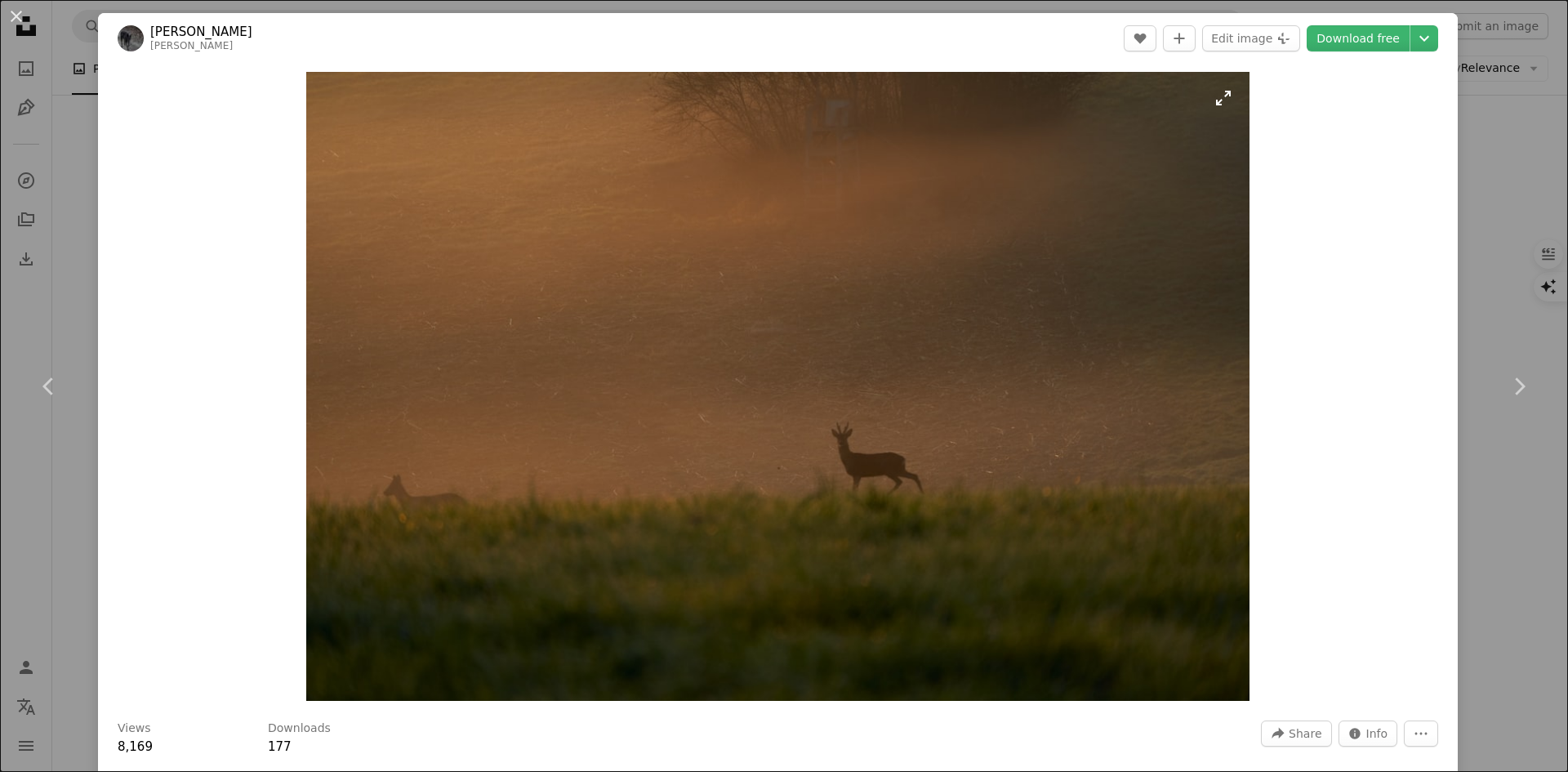
click at [908, 238] on img "Zoom in on this image" at bounding box center [778, 386] width 944 height 629
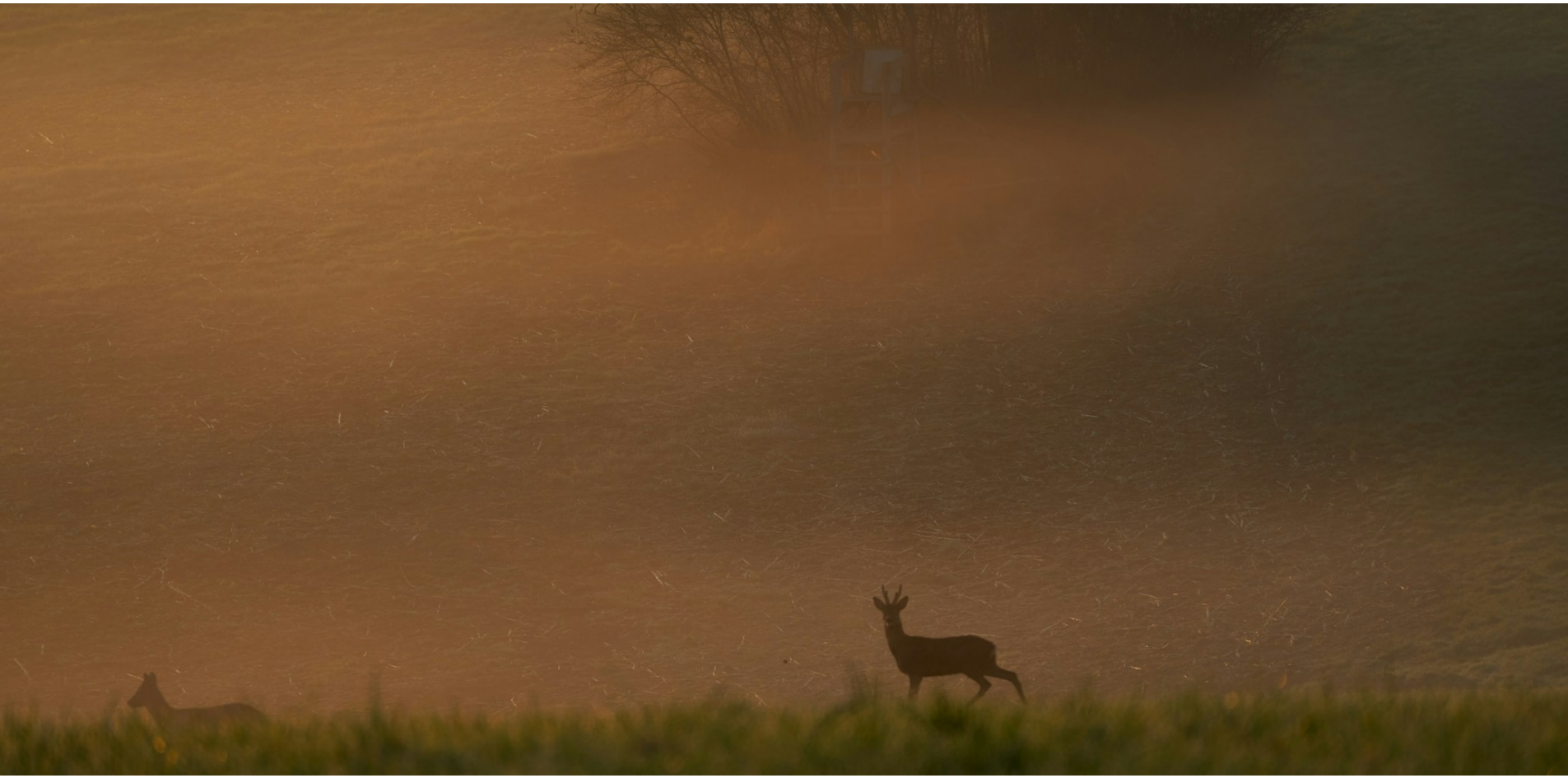
scroll to position [130, 0]
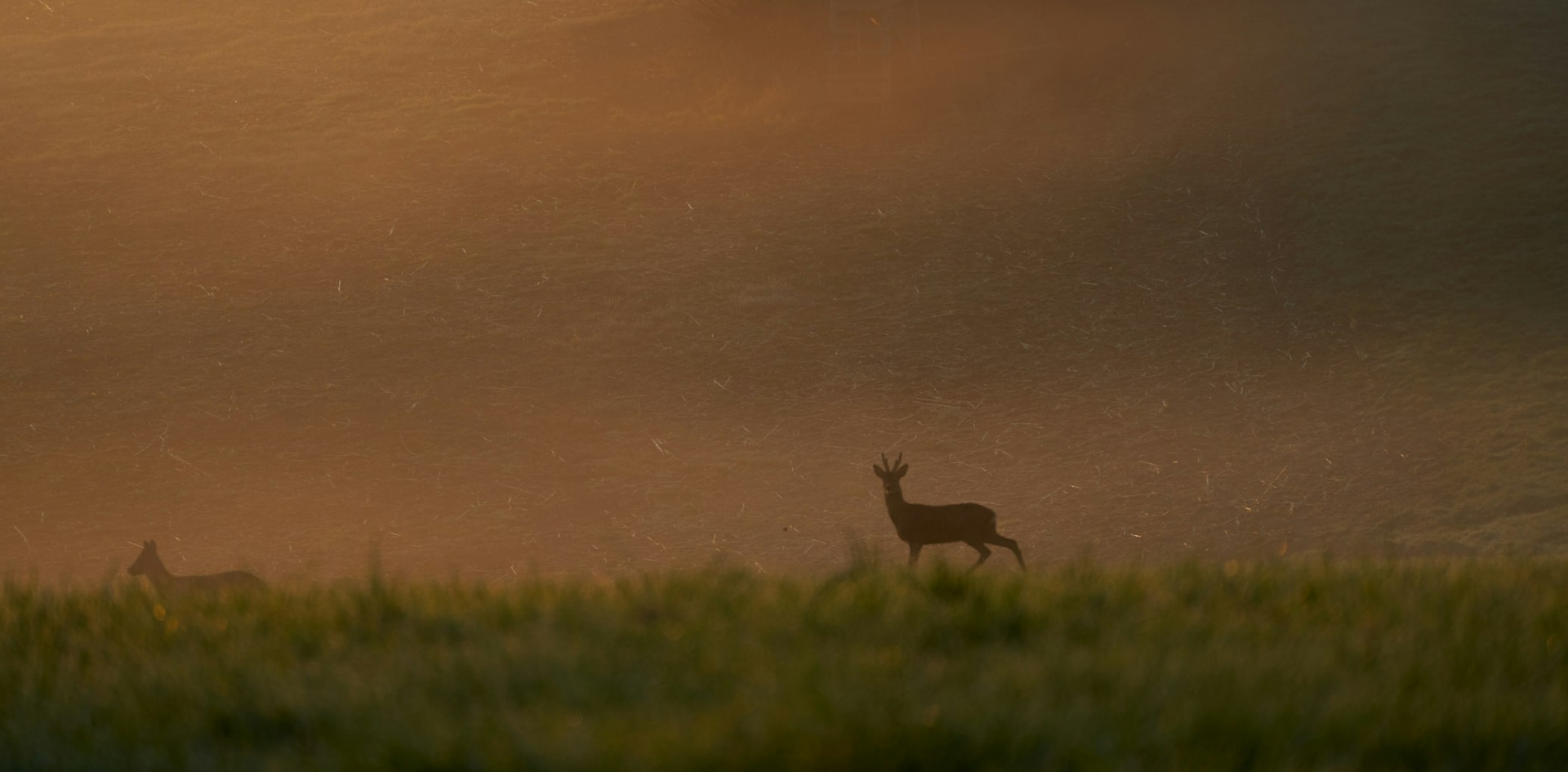
click at [919, 136] on img "Zoom out on this image" at bounding box center [784, 393] width 1570 height 1046
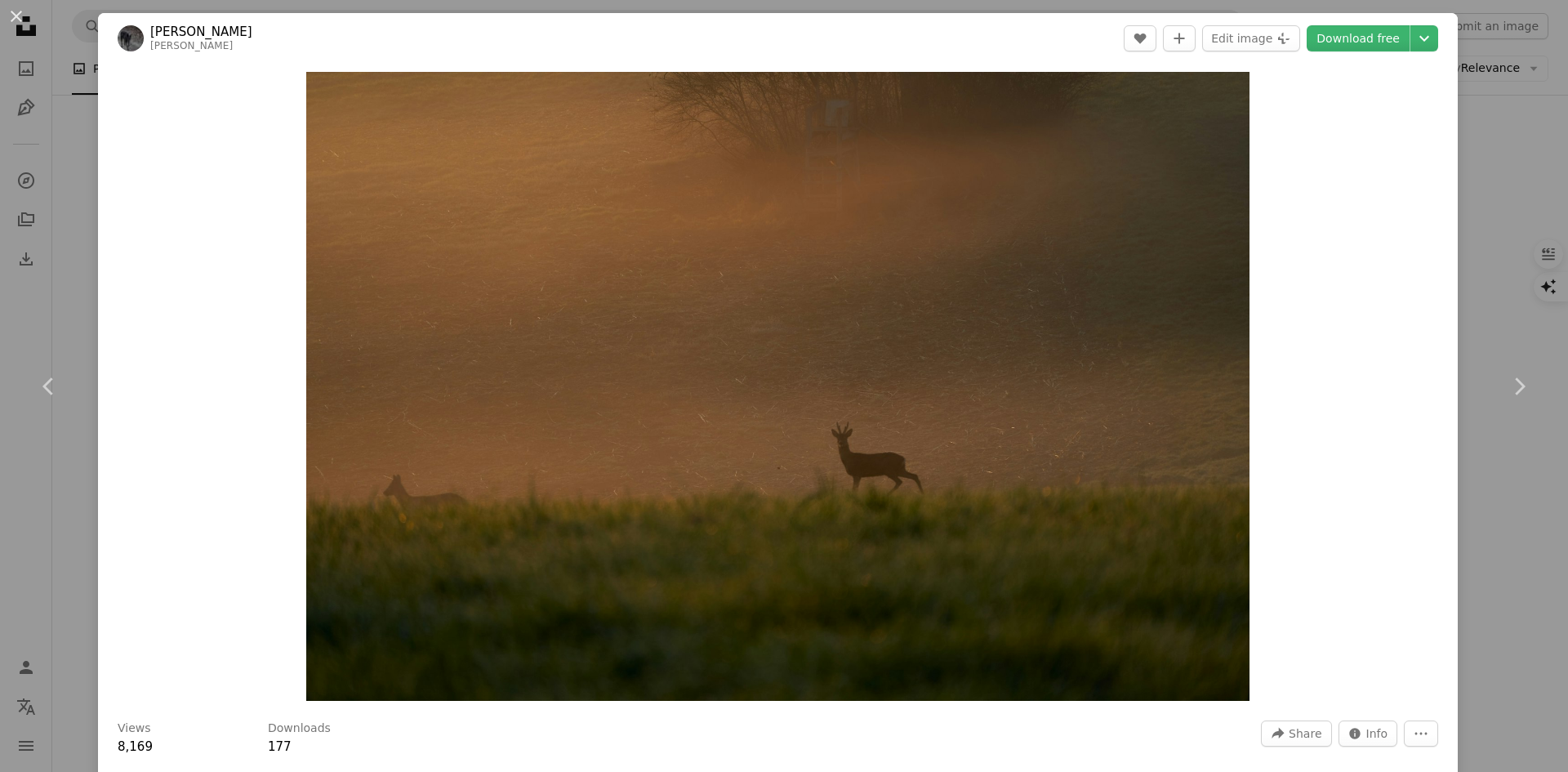
drag, startPoint x: 13, startPoint y: 17, endPoint x: 252, endPoint y: 115, distance: 258.3
click at [13, 17] on button "An X shape" at bounding box center [16, 16] width 20 height 20
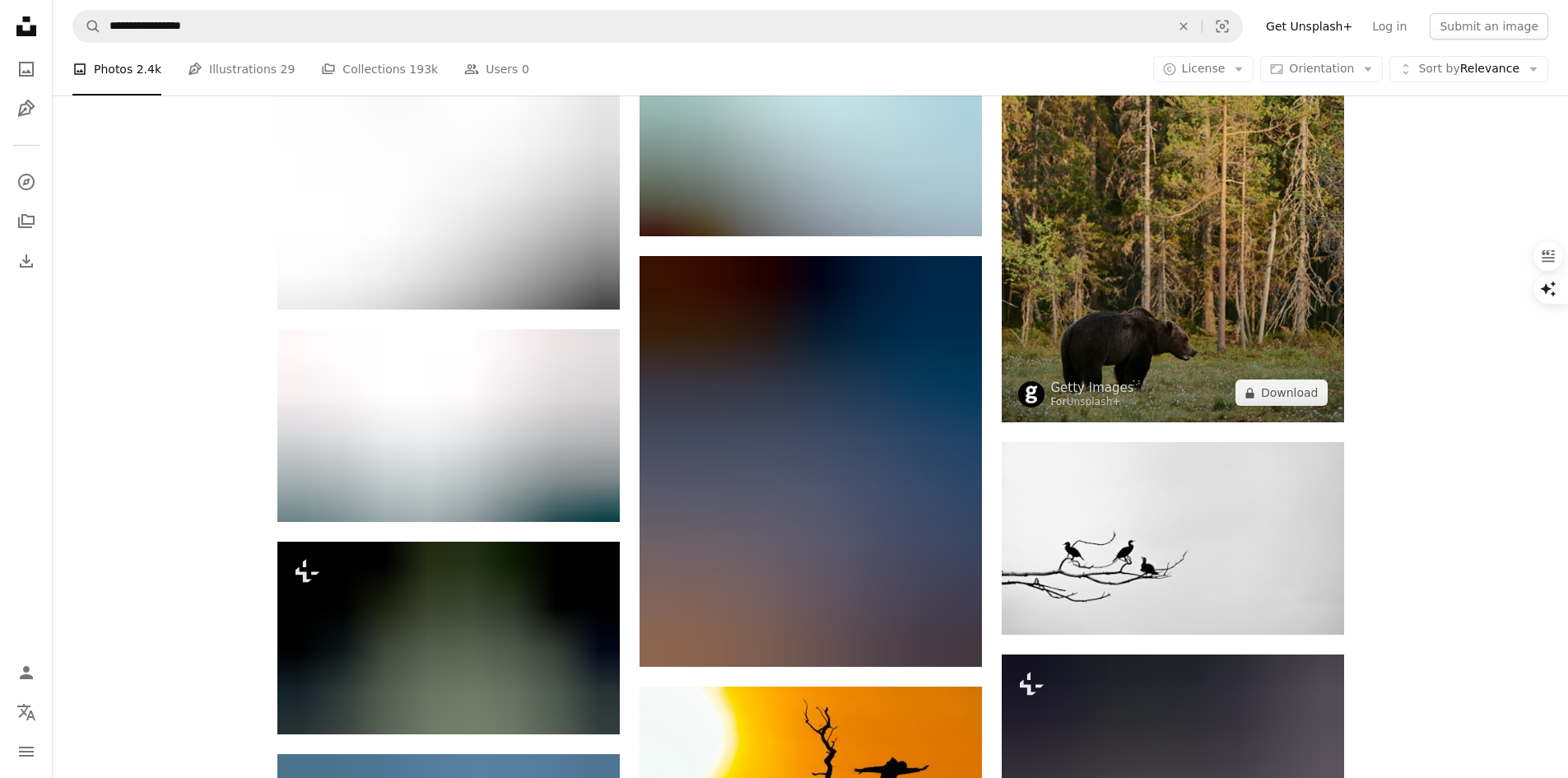
scroll to position [46272, 0]
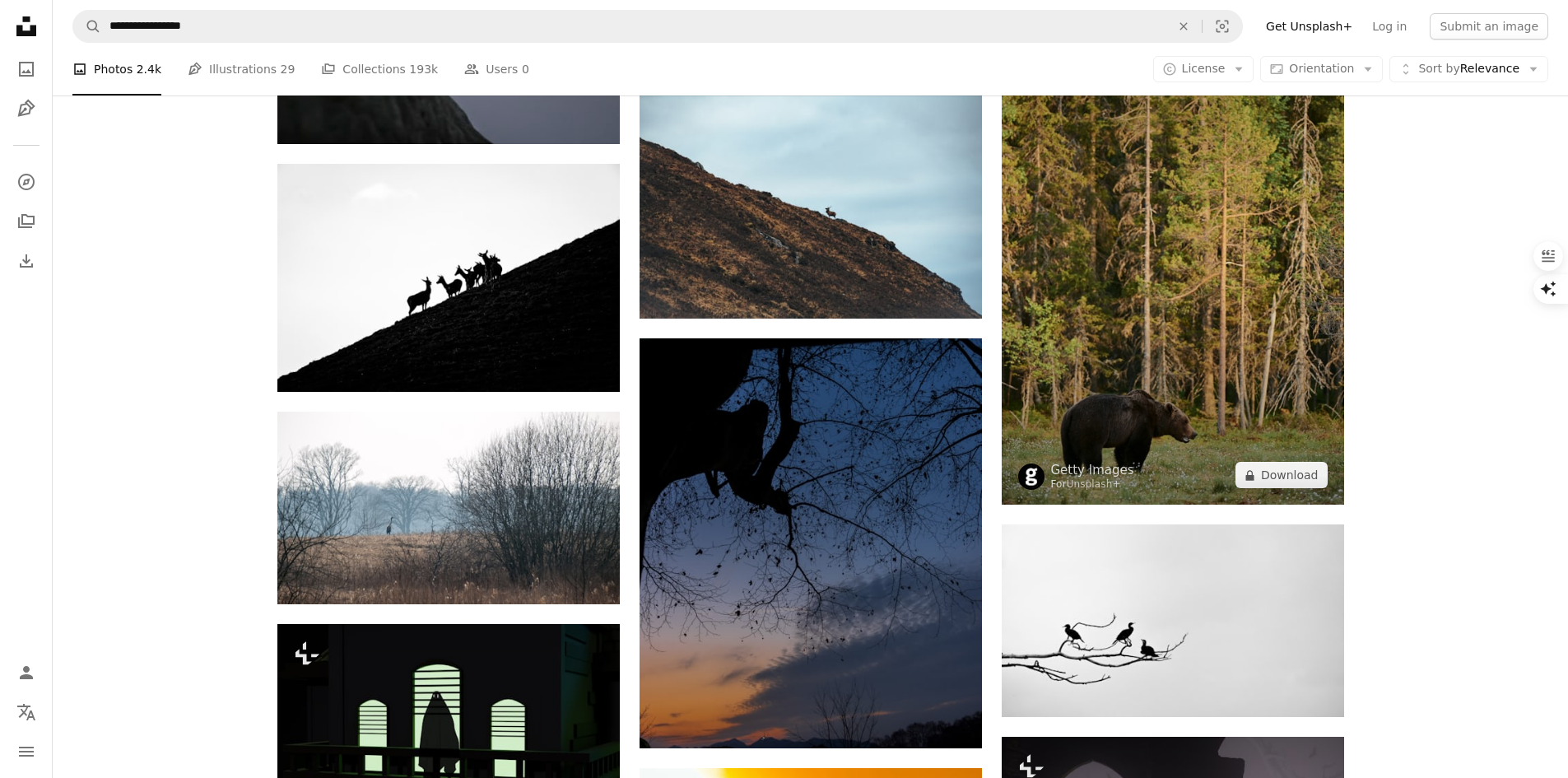
click at [1224, 335] on img at bounding box center [1173, 248] width 343 height 514
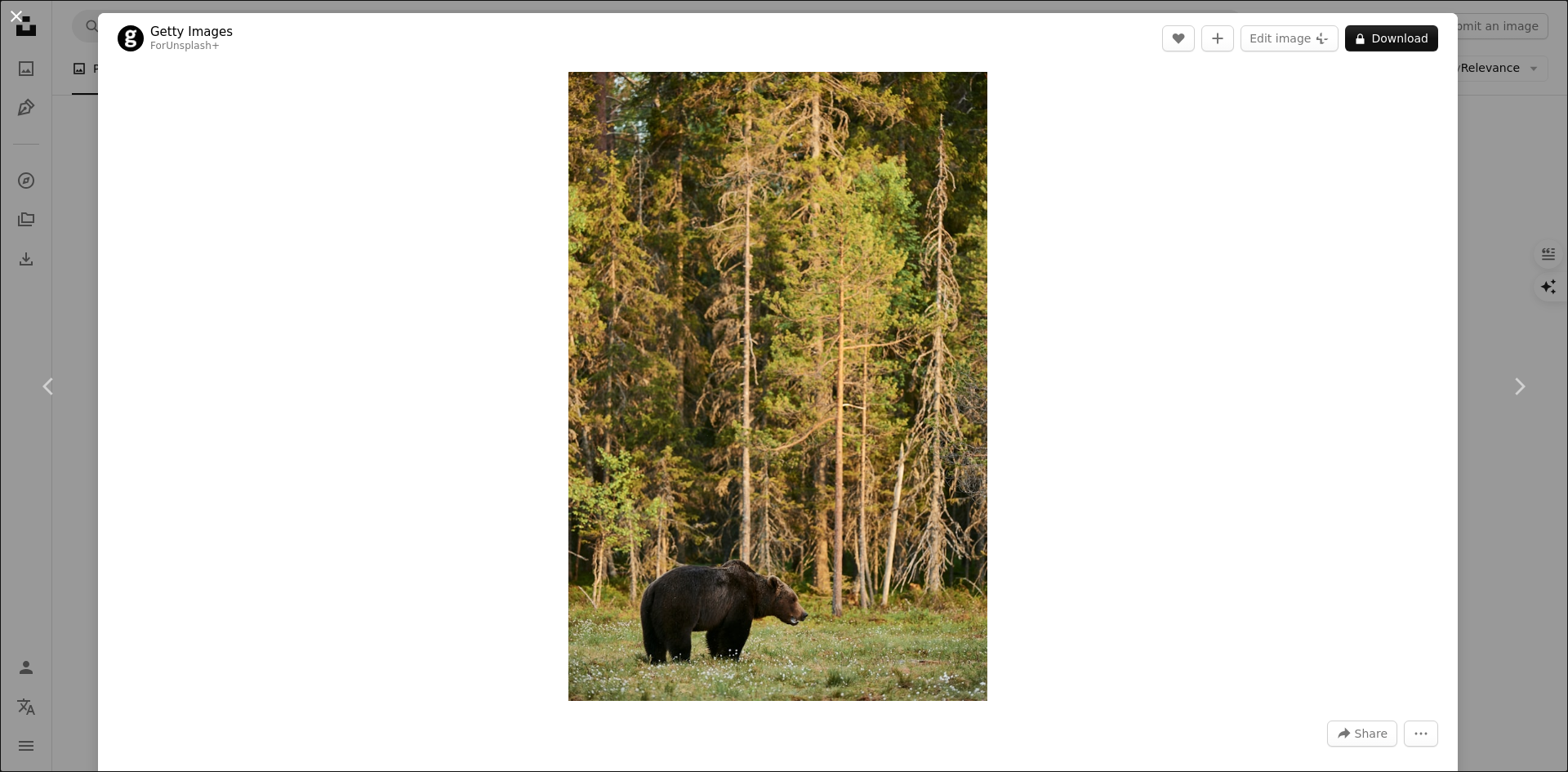
click at [16, 17] on button "An X shape" at bounding box center [16, 16] width 20 height 20
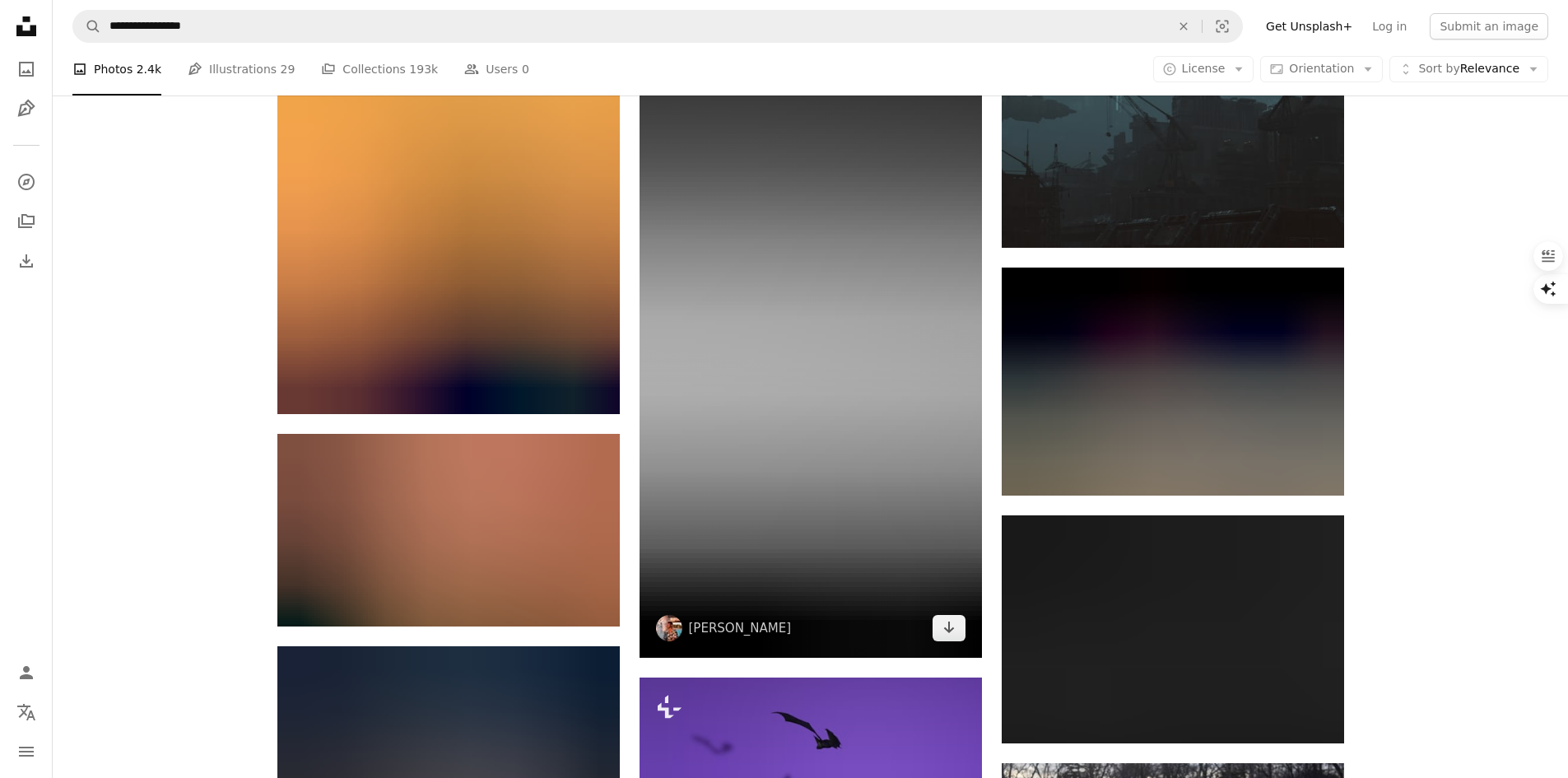
scroll to position [48824, 0]
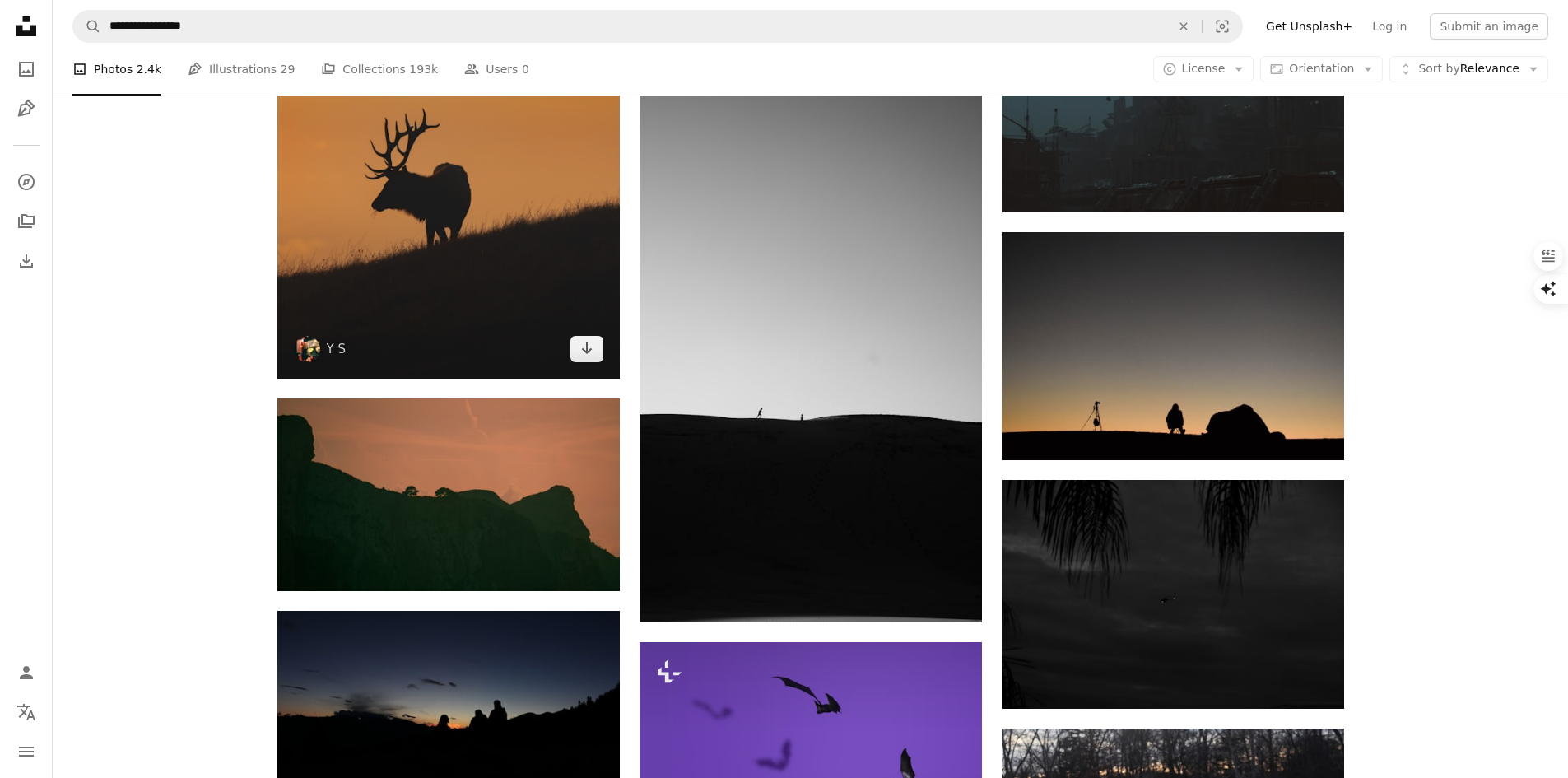
click at [544, 238] on img at bounding box center [449, 165] width 343 height 428
click at [460, 232] on img at bounding box center [449, 165] width 343 height 428
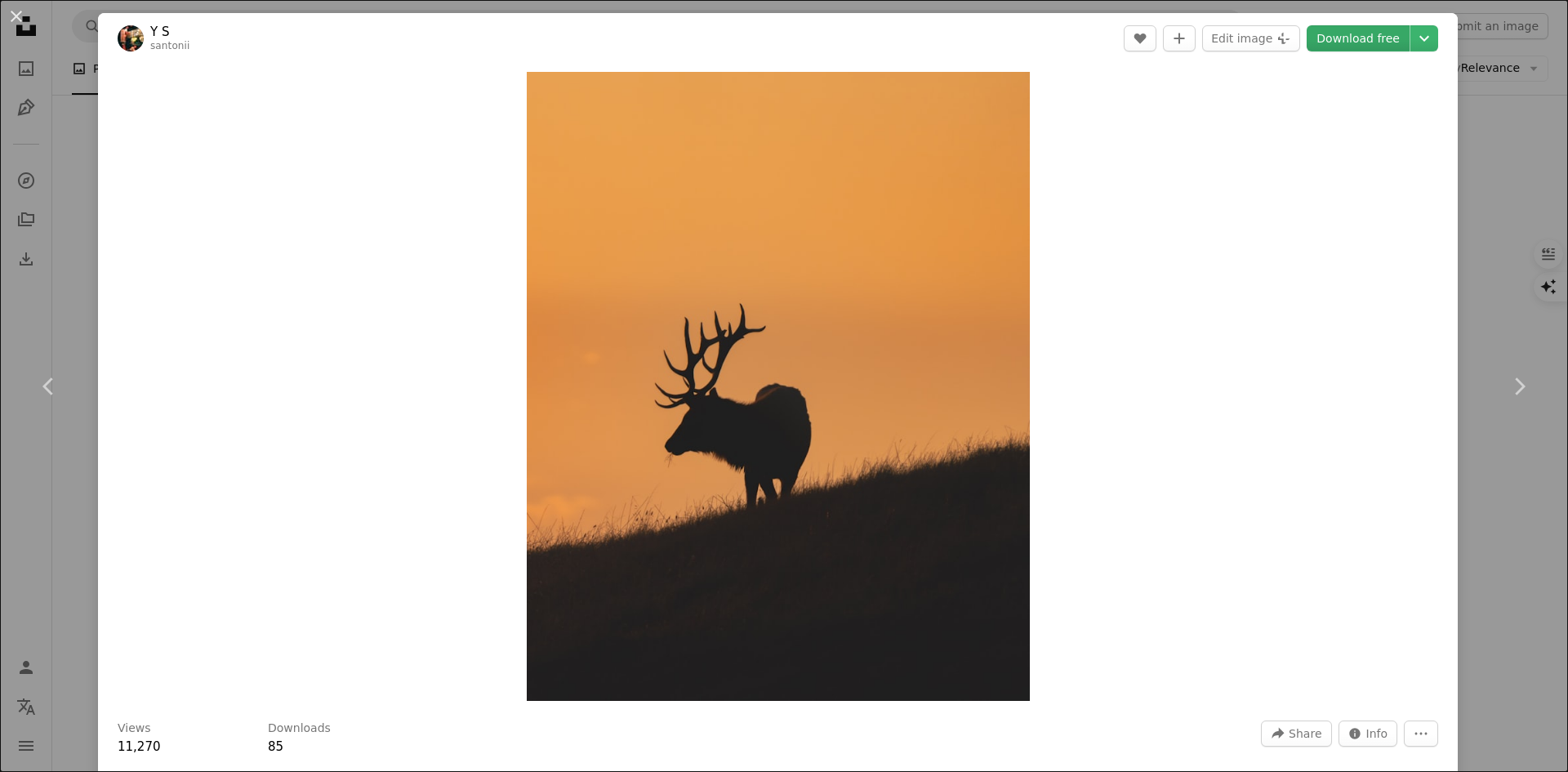
click at [1354, 39] on link "Download free" at bounding box center [1358, 38] width 103 height 26
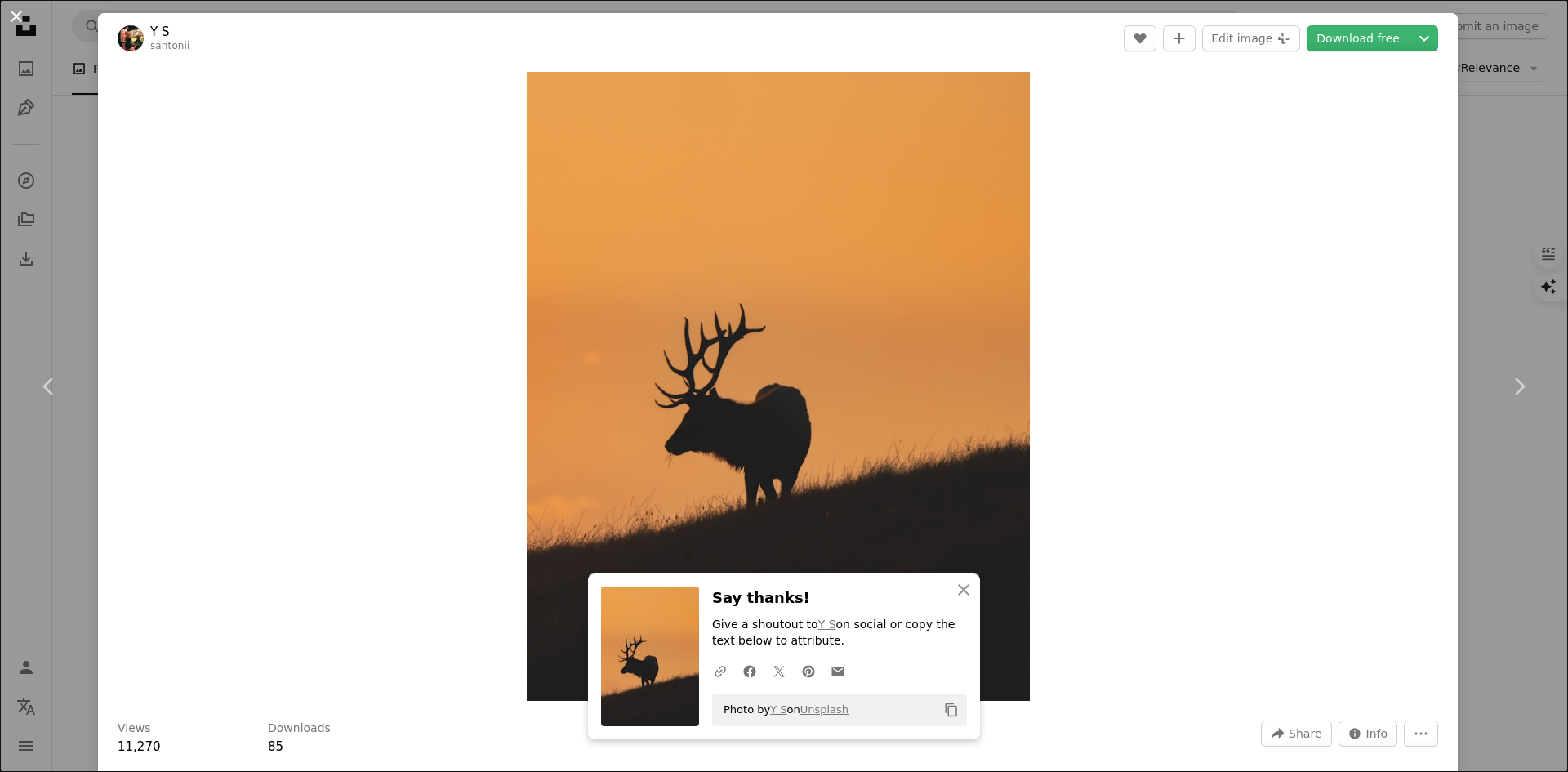
click at [14, 13] on button "An X shape" at bounding box center [16, 16] width 20 height 20
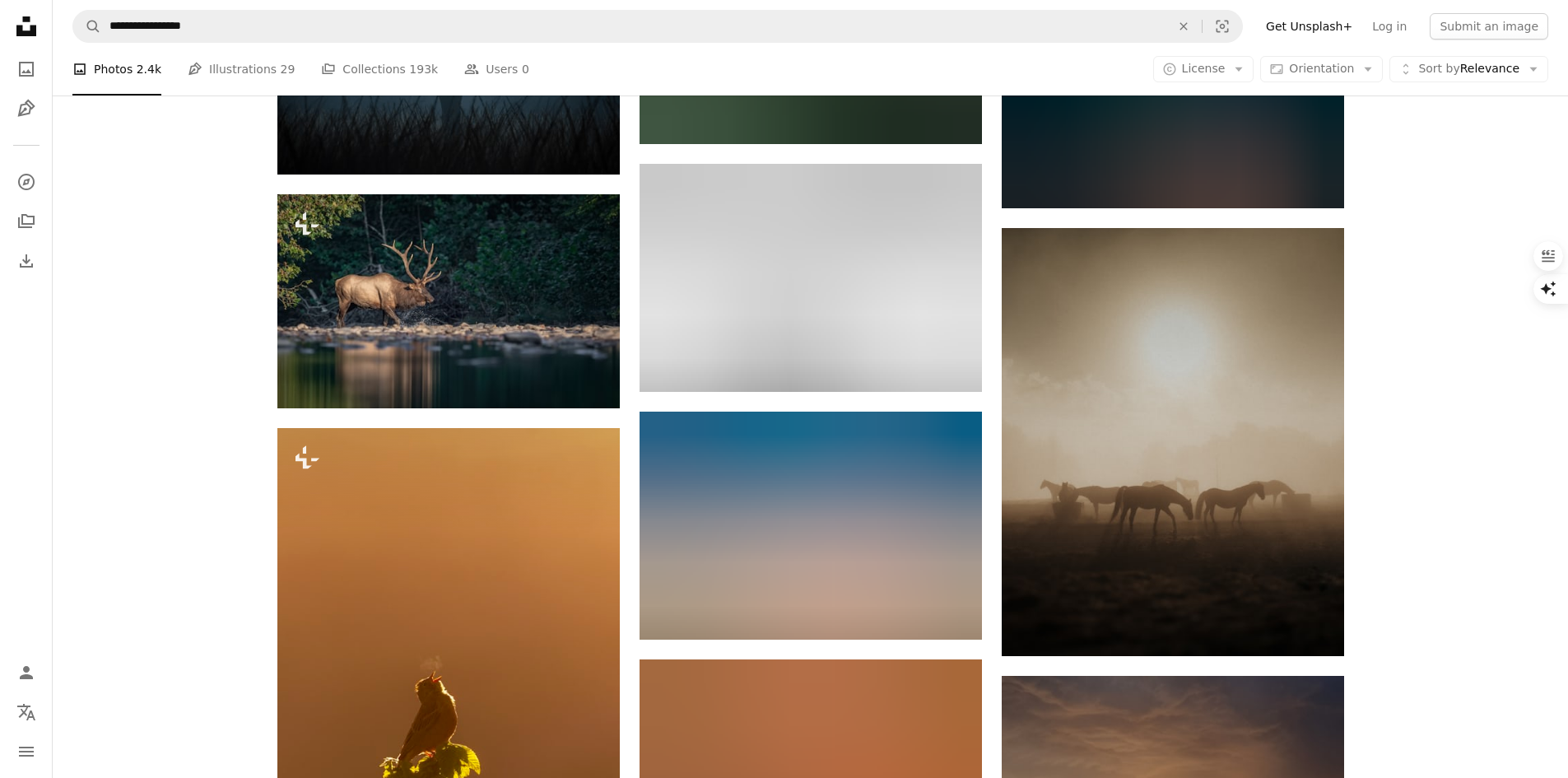
scroll to position [61586, 0]
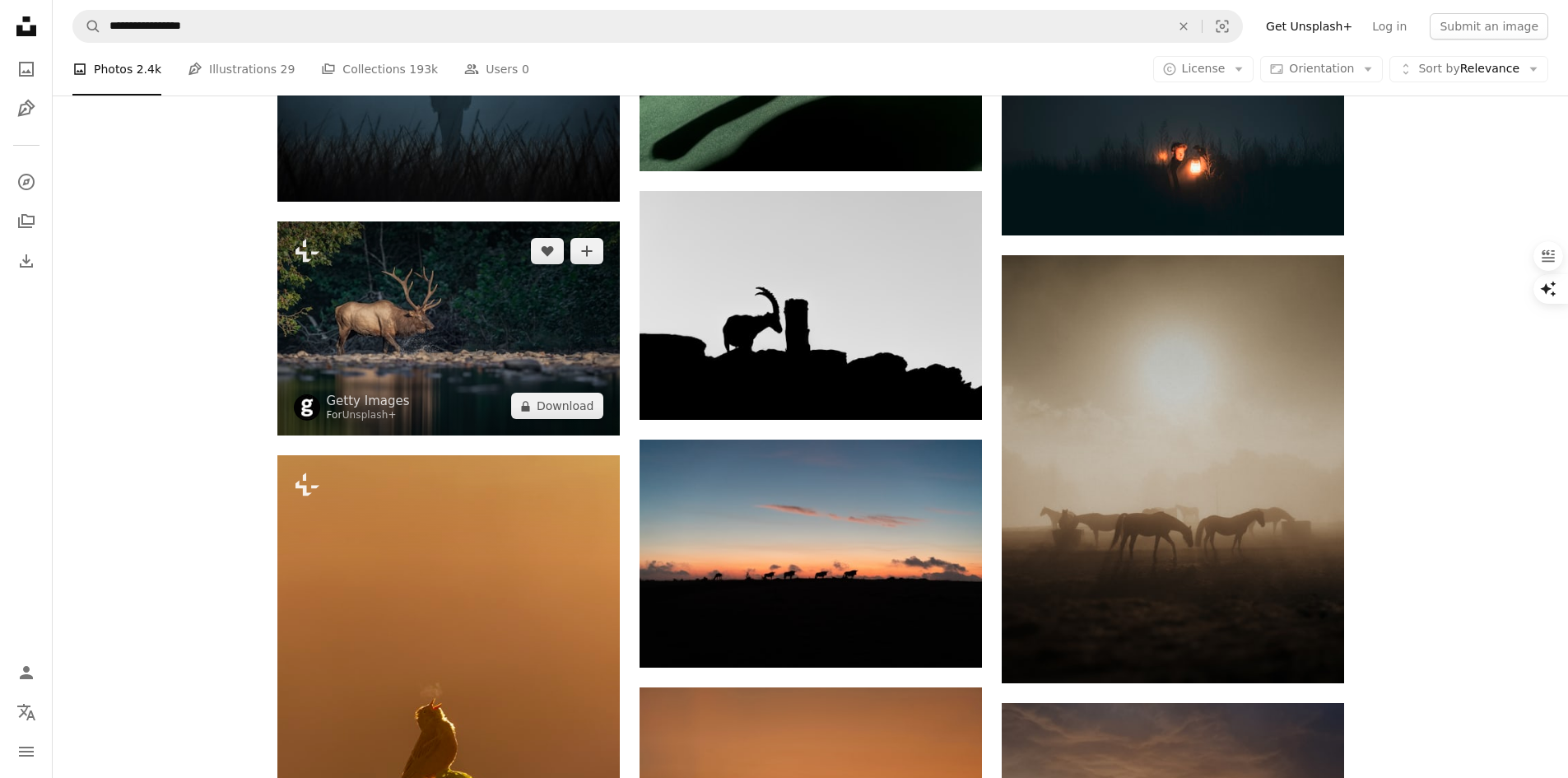
click at [442, 350] on img at bounding box center [449, 328] width 343 height 214
click at [425, 320] on img at bounding box center [449, 328] width 343 height 214
click at [516, 328] on img at bounding box center [449, 328] width 343 height 214
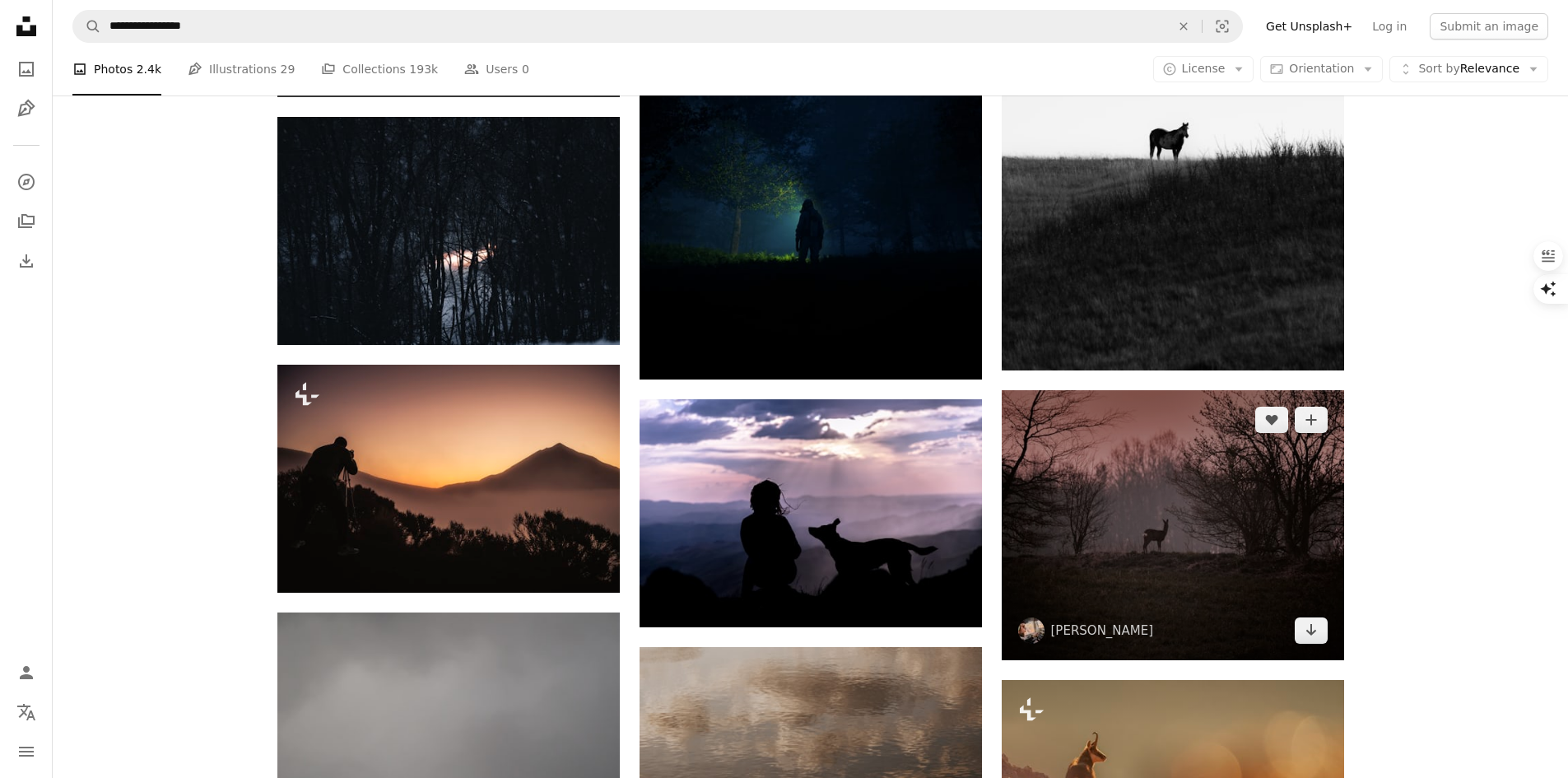
scroll to position [68832, 0]
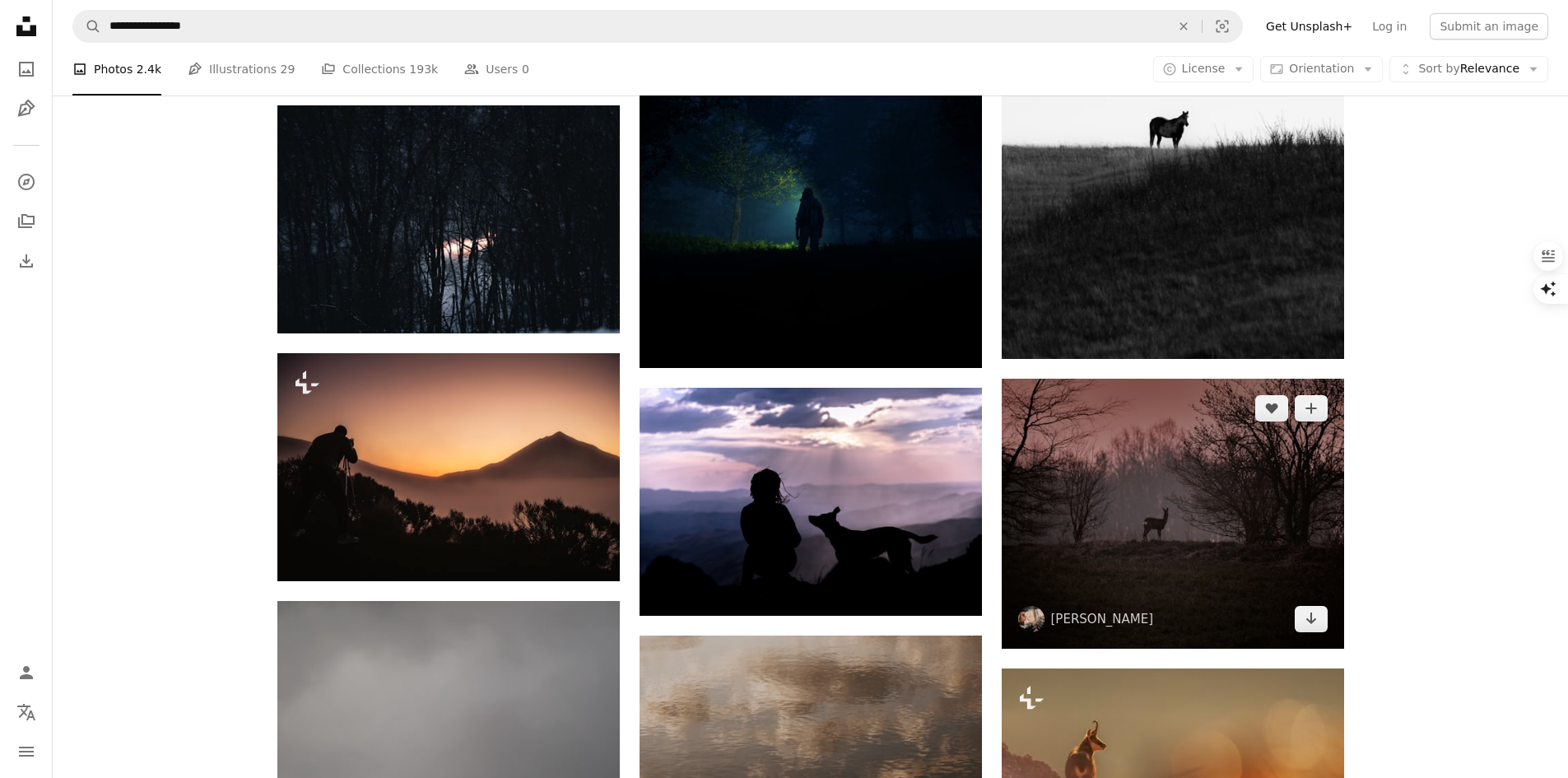
click at [1112, 520] on img at bounding box center [1173, 514] width 343 height 271
click at [1123, 508] on img at bounding box center [1173, 514] width 343 height 271
click at [1108, 510] on img at bounding box center [1173, 514] width 343 height 271
click at [1199, 534] on img at bounding box center [1173, 514] width 343 height 271
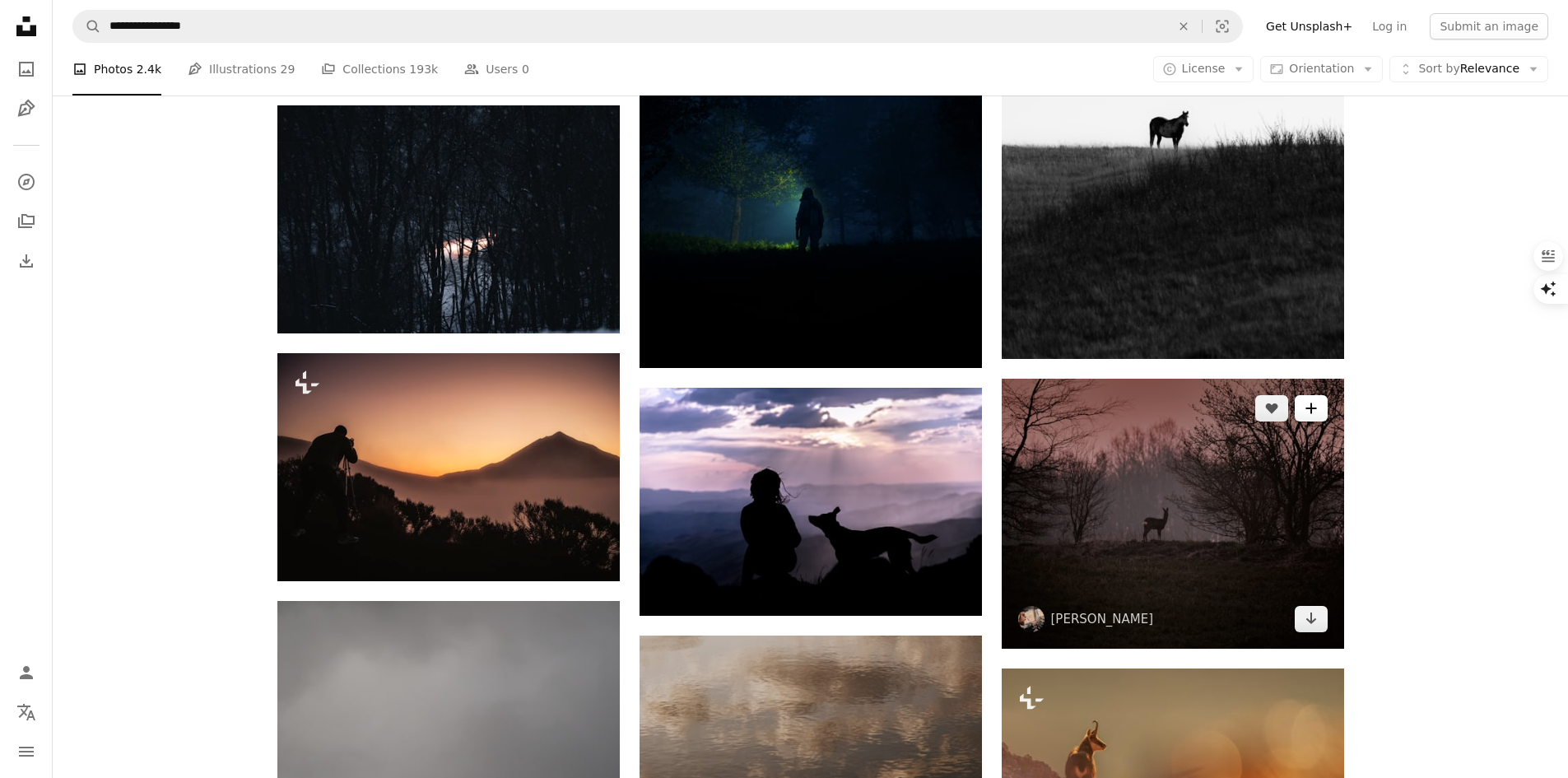
click at [1309, 402] on icon "A plus sign" at bounding box center [1311, 408] width 14 height 14
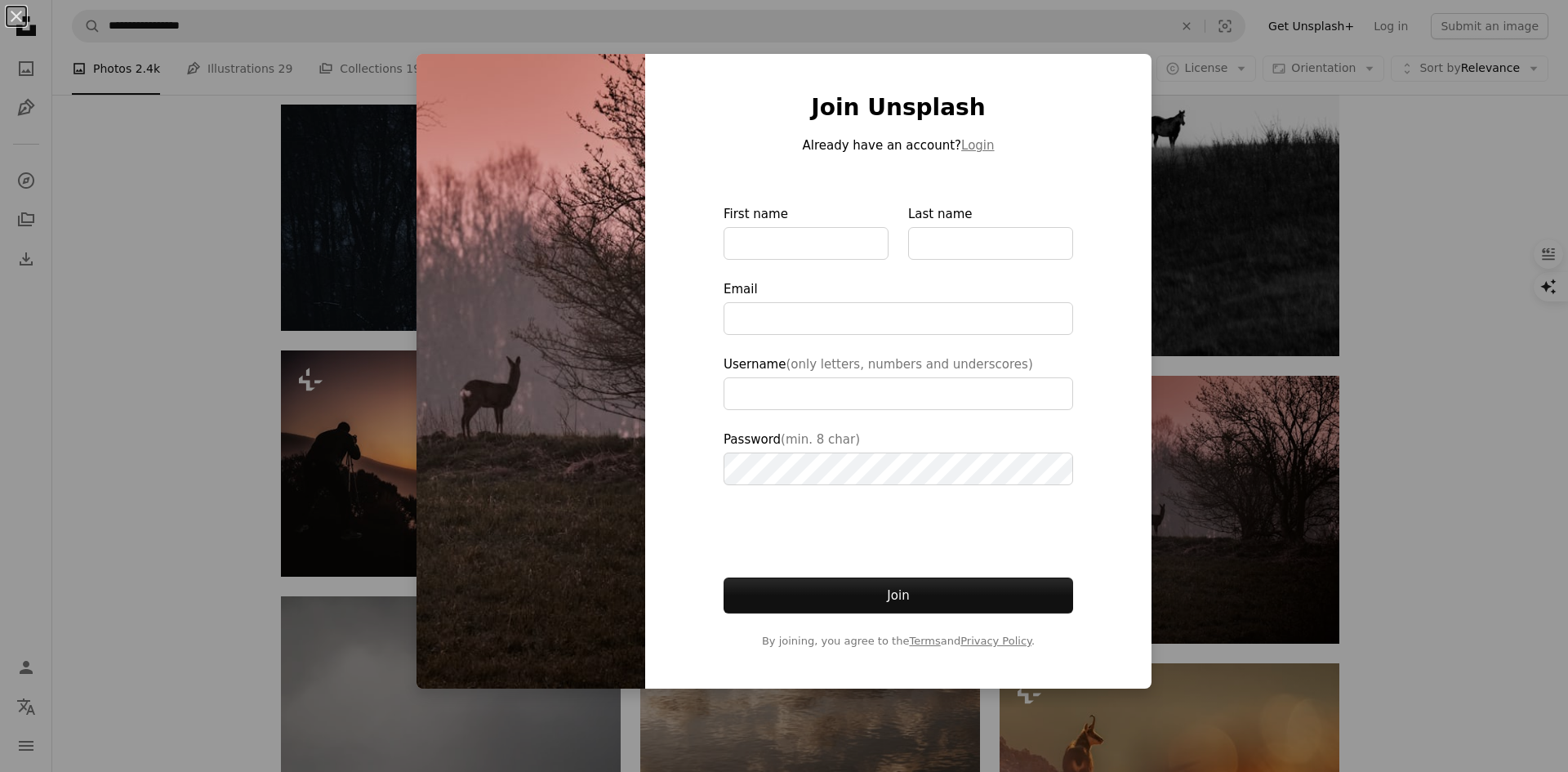
click at [1090, 527] on div "Join Unsplash Already have an account? Login First name Last name Email Usernam…" at bounding box center [898, 372] width 506 height 635
type input "**********"
click at [1169, 501] on div "An X shape Join Unsplash Already have an account? Login First name Last name Em…" at bounding box center [784, 386] width 1568 height 772
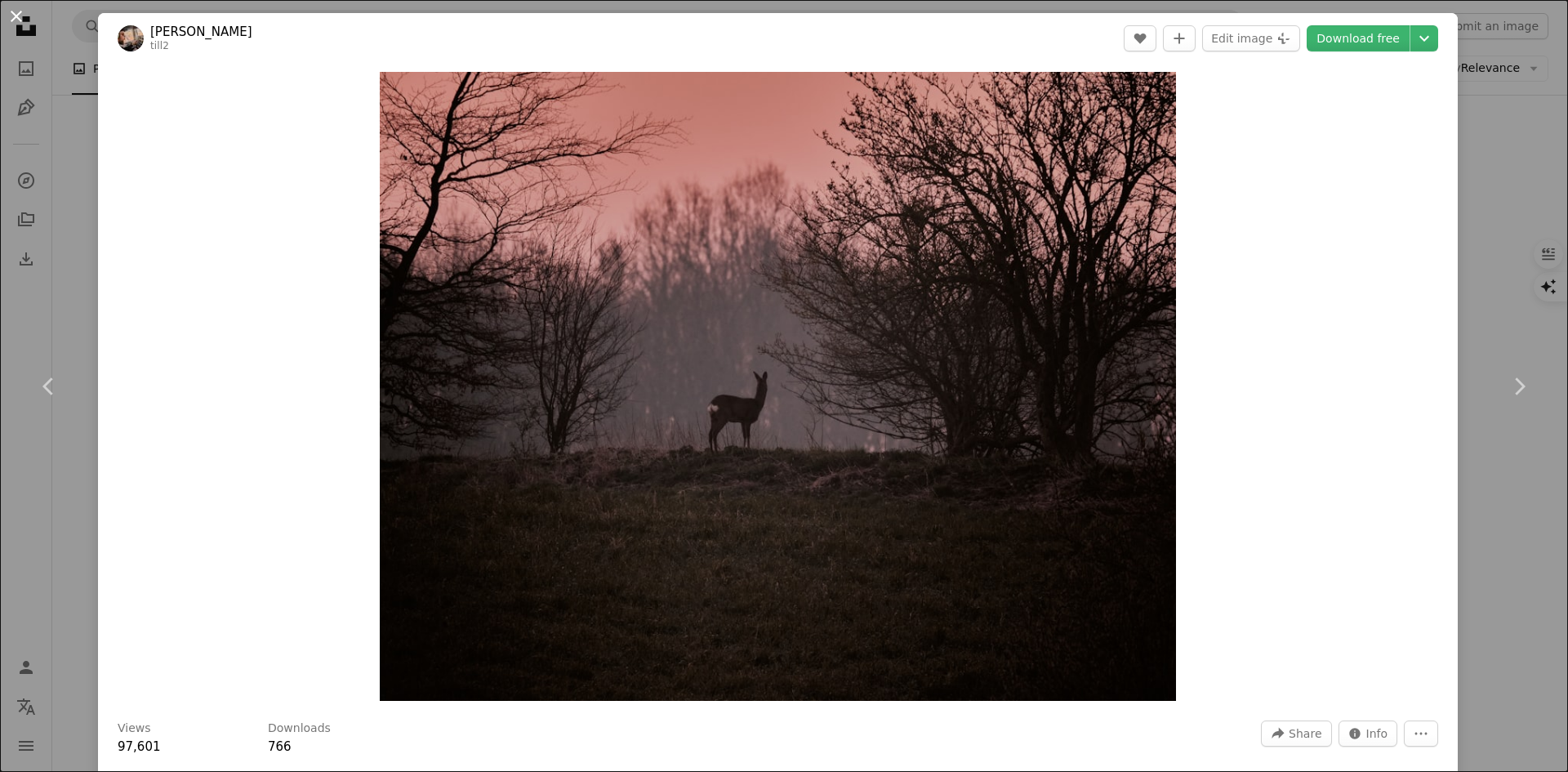
click at [25, 22] on button "An X shape" at bounding box center [16, 16] width 20 height 20
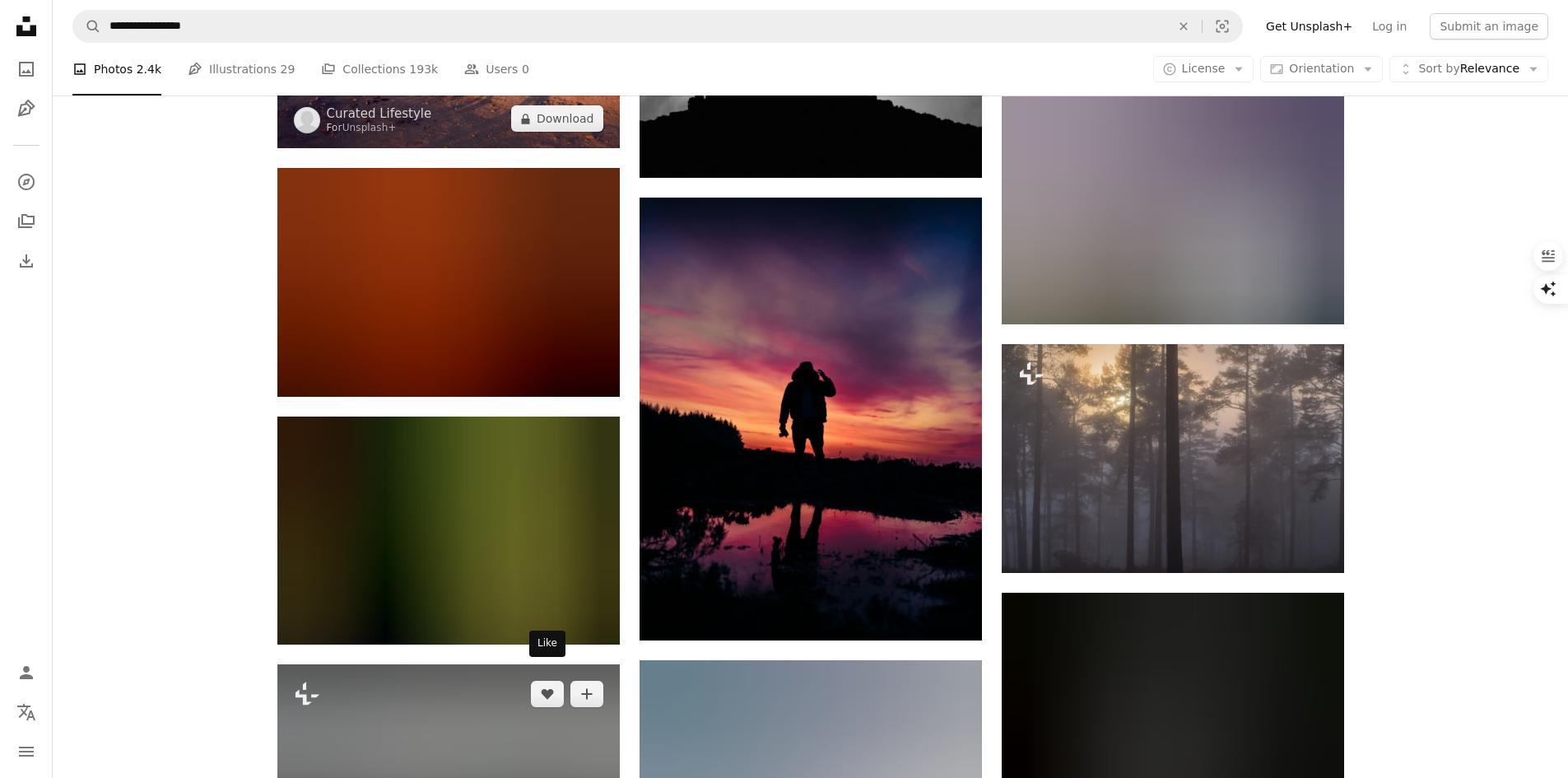
scroll to position [73855, 0]
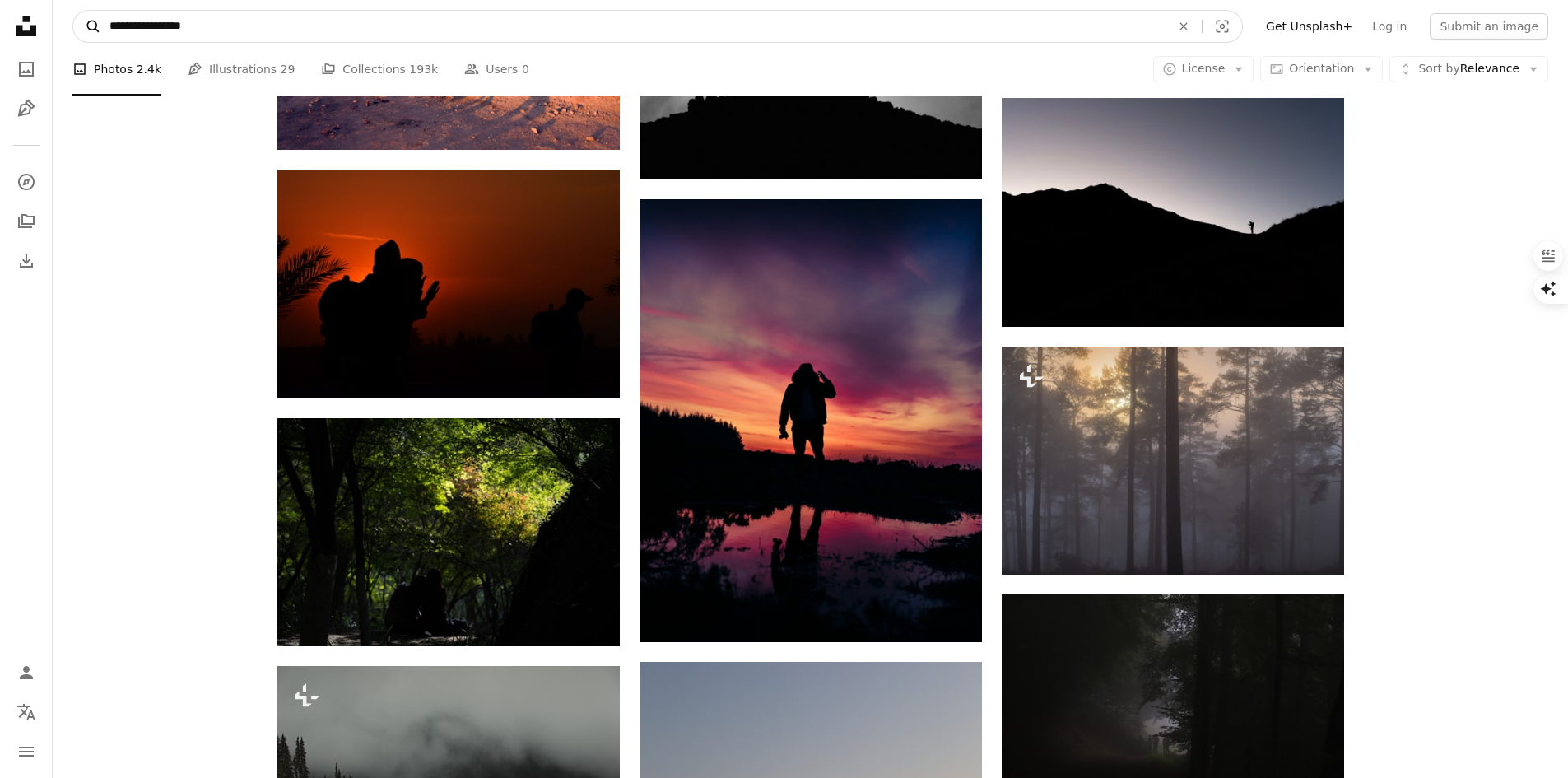
drag, startPoint x: 143, startPoint y: 29, endPoint x: 96, endPoint y: 31, distance: 47.0
click at [96, 31] on form "**********" at bounding box center [657, 26] width 1170 height 33
drag, startPoint x: 205, startPoint y: 25, endPoint x: 78, endPoint y: 33, distance: 127.3
click at [78, 33] on form "**********" at bounding box center [657, 26] width 1170 height 33
